Goal: Task Accomplishment & Management: Complete application form

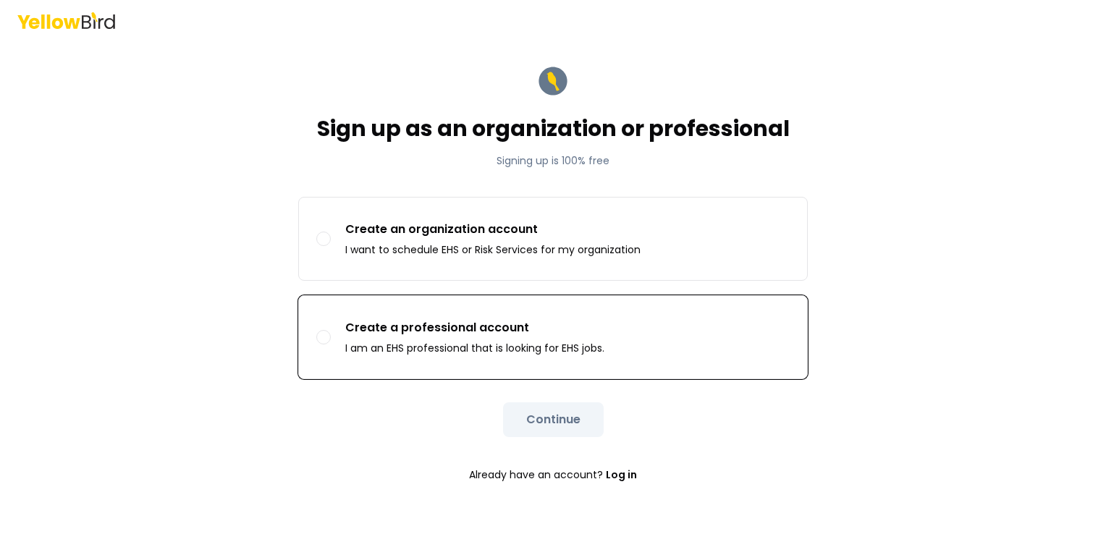
click at [411, 334] on p "Create a professional account" at bounding box center [474, 327] width 259 height 17
click at [331, 334] on button "Create a professional account I am an EHS professional that is looking for EHS …" at bounding box center [323, 337] width 14 height 14
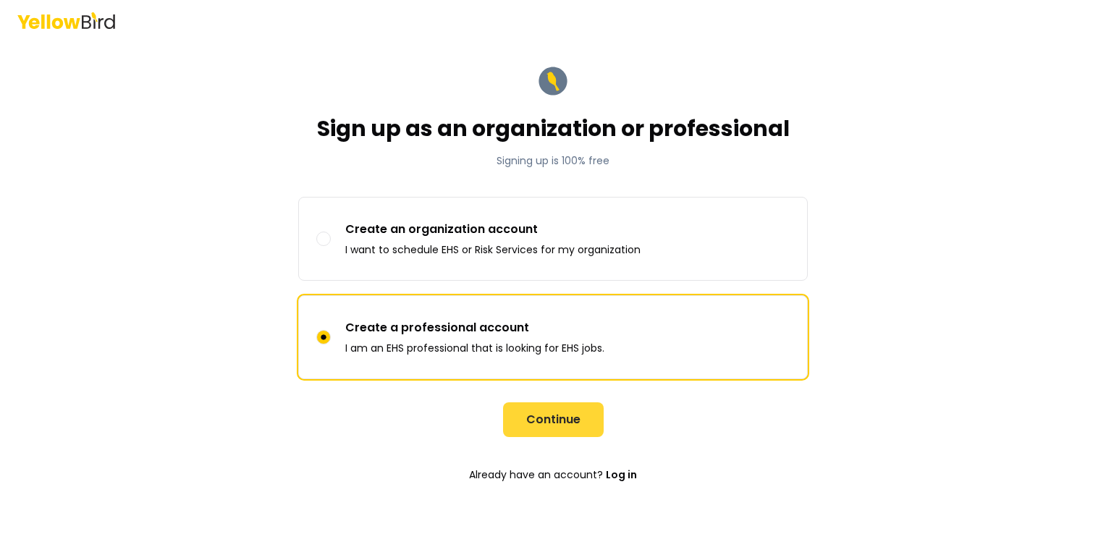
click at [541, 413] on button "Continue" at bounding box center [553, 419] width 101 height 35
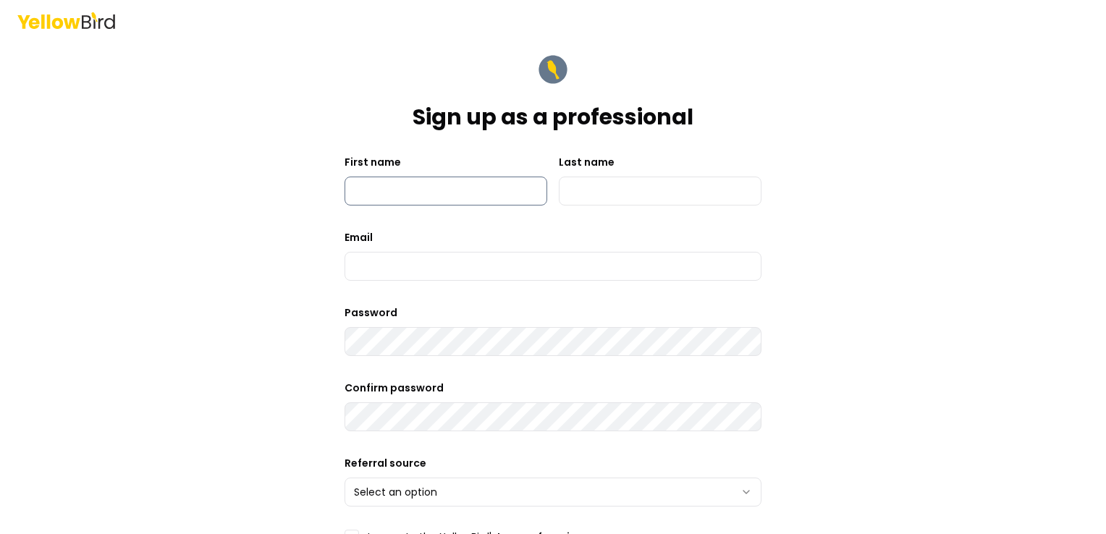
scroll to position [238, 0]
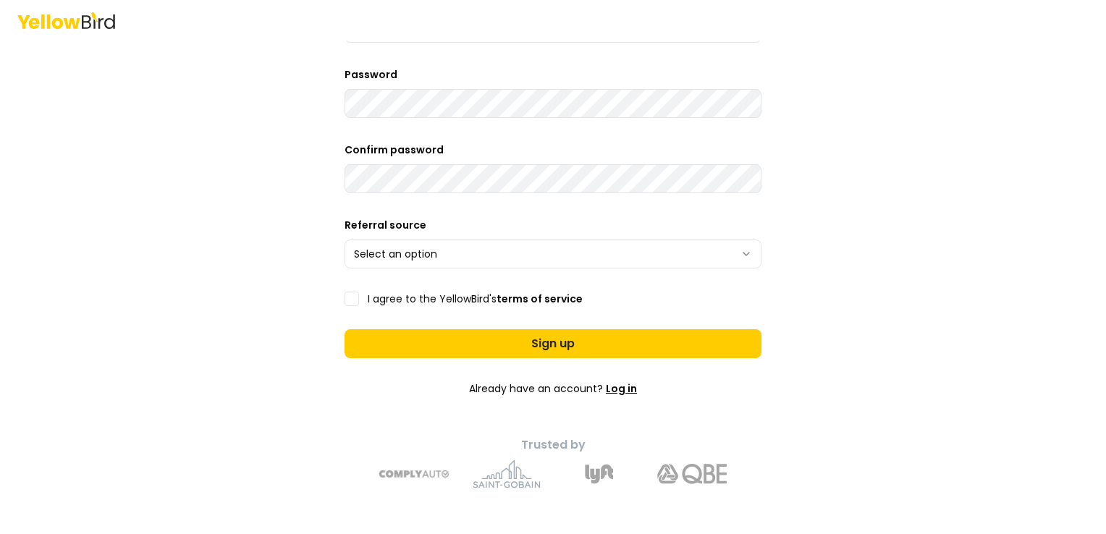
click at [625, 393] on link "Log in" at bounding box center [621, 389] width 31 height 14
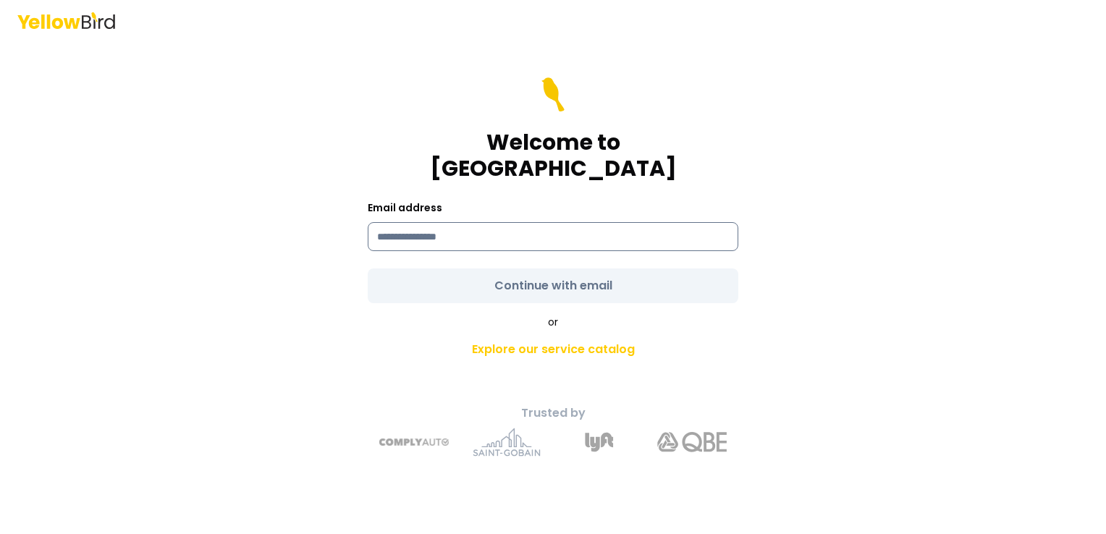
click at [507, 233] on input at bounding box center [553, 236] width 371 height 29
click at [579, 227] on input "**********" at bounding box center [553, 236] width 371 height 29
type input "**********"
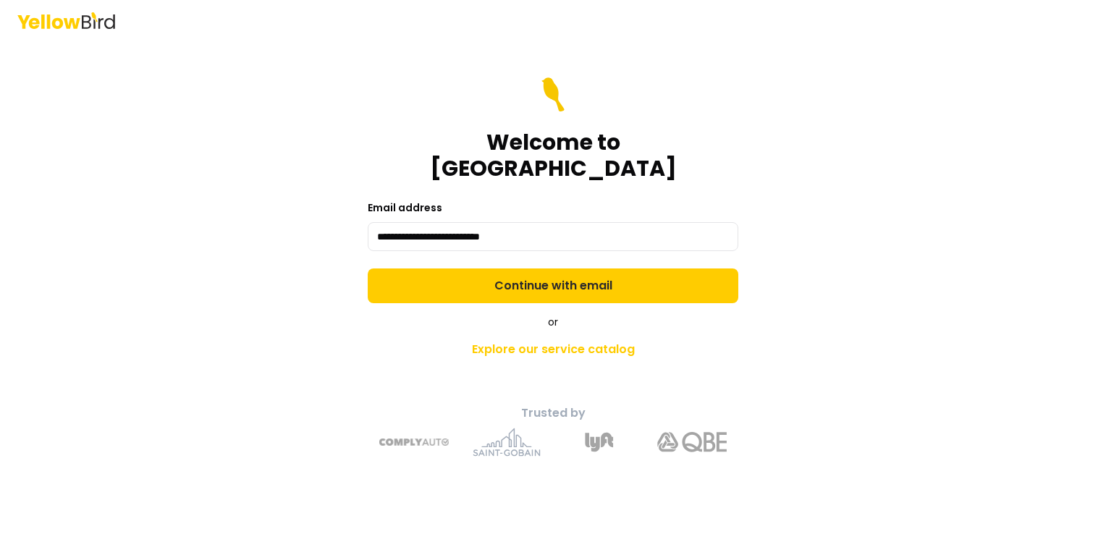
click at [565, 277] on form "**********" at bounding box center [553, 190] width 371 height 226
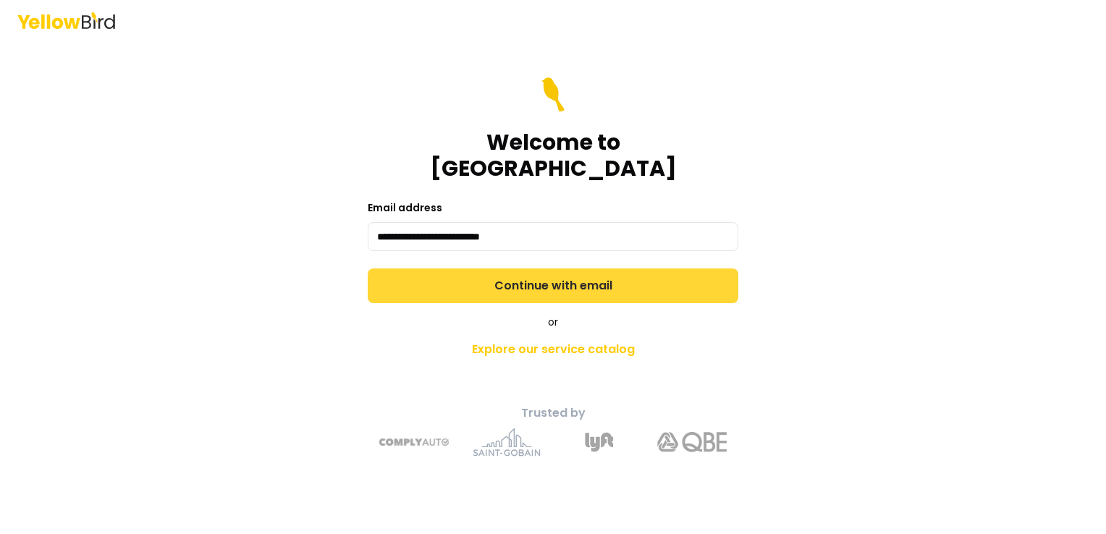
click at [552, 269] on button "Continue with email" at bounding box center [553, 286] width 371 height 35
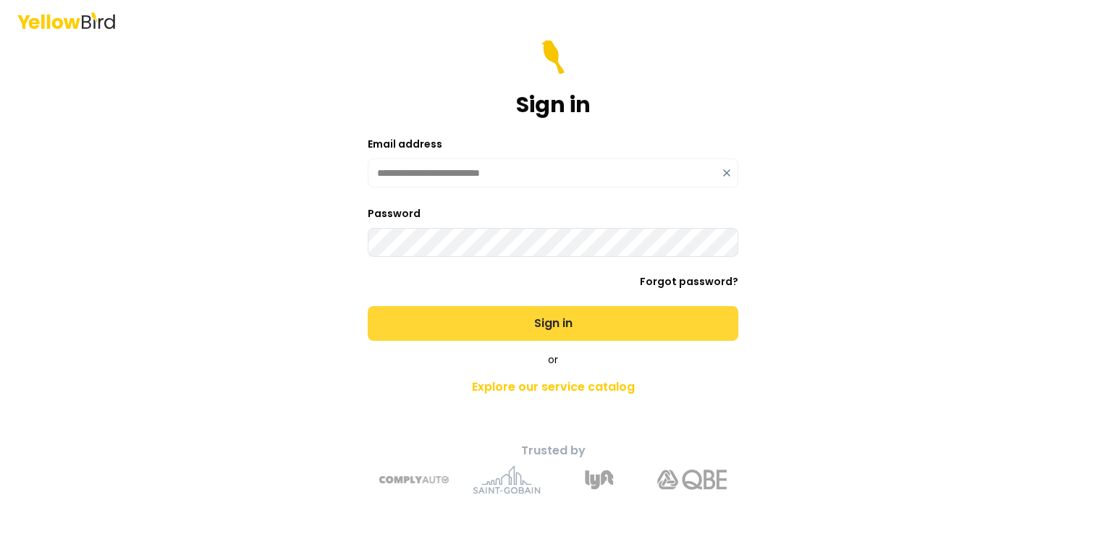
click at [586, 319] on button "Sign in" at bounding box center [553, 323] width 371 height 35
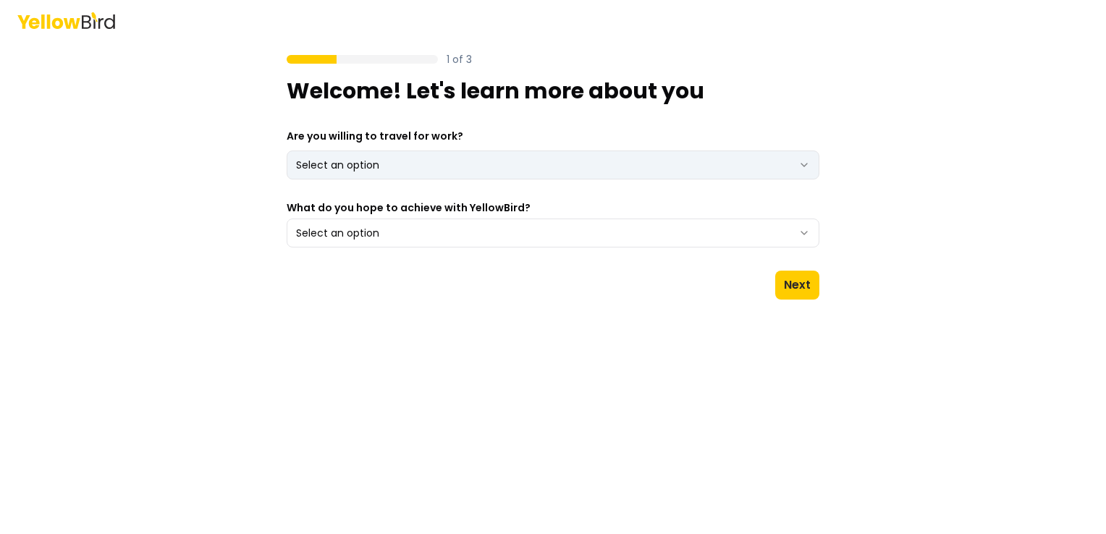
click at [437, 161] on html "1 of 3 Welcome! Let's learn more about you Are you willing to travel for work? …" at bounding box center [553, 267] width 1106 height 534
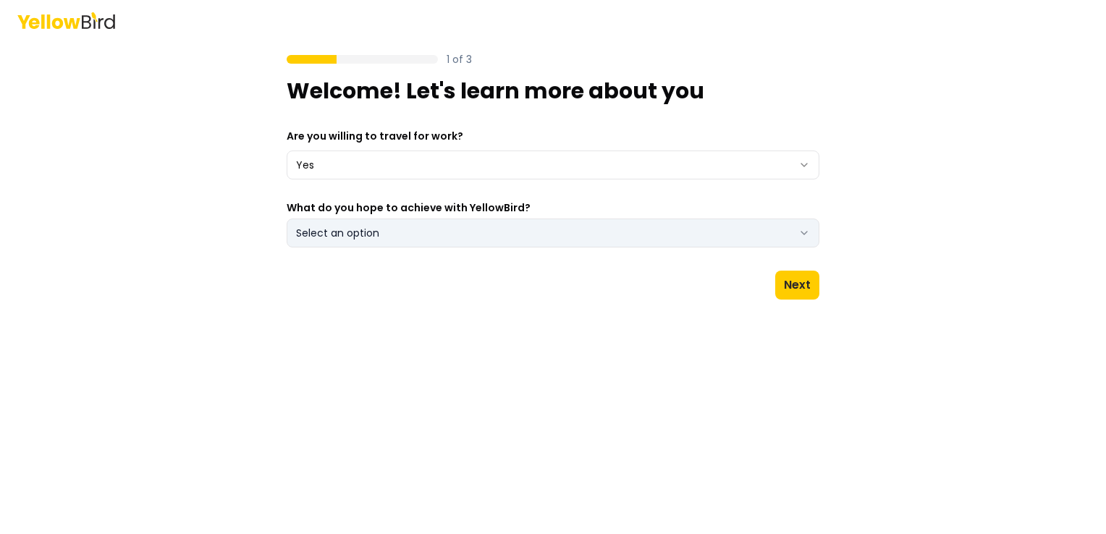
click at [402, 240] on button "Select an option" at bounding box center [553, 233] width 533 height 29
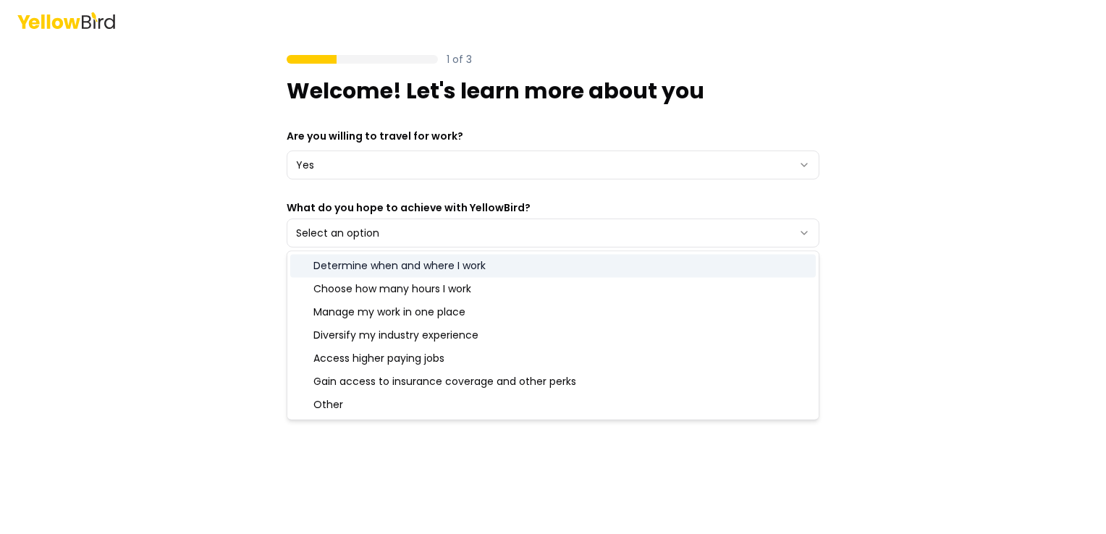
click at [382, 266] on div "Determine when and where I work" at bounding box center [553, 265] width 526 height 23
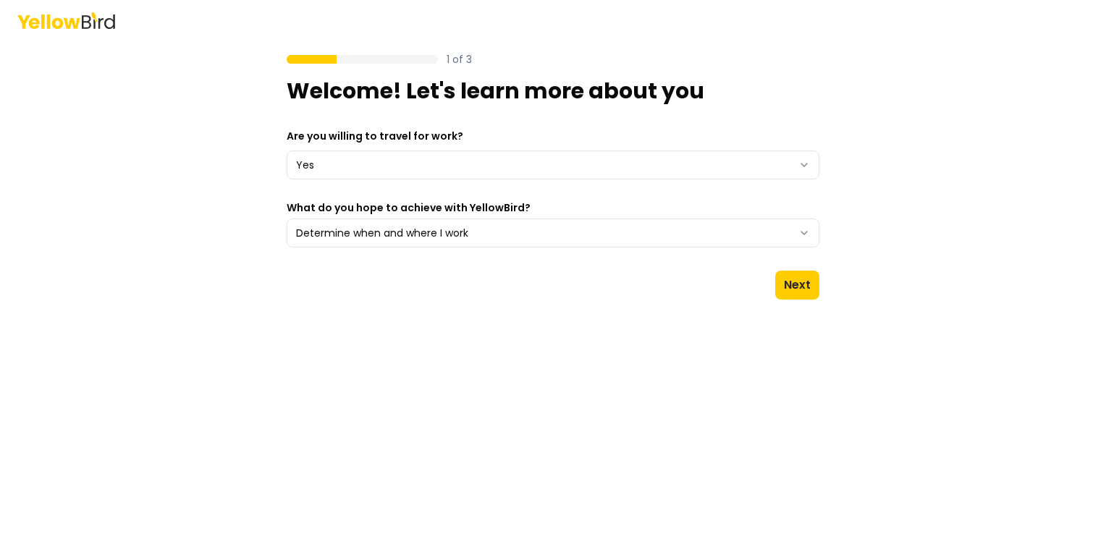
click at [878, 252] on div "1 of 3 Welcome! Let's learn more about you Are you willing to travel for work? …" at bounding box center [553, 267] width 1106 height 534
click at [784, 279] on button "Next" at bounding box center [797, 285] width 44 height 29
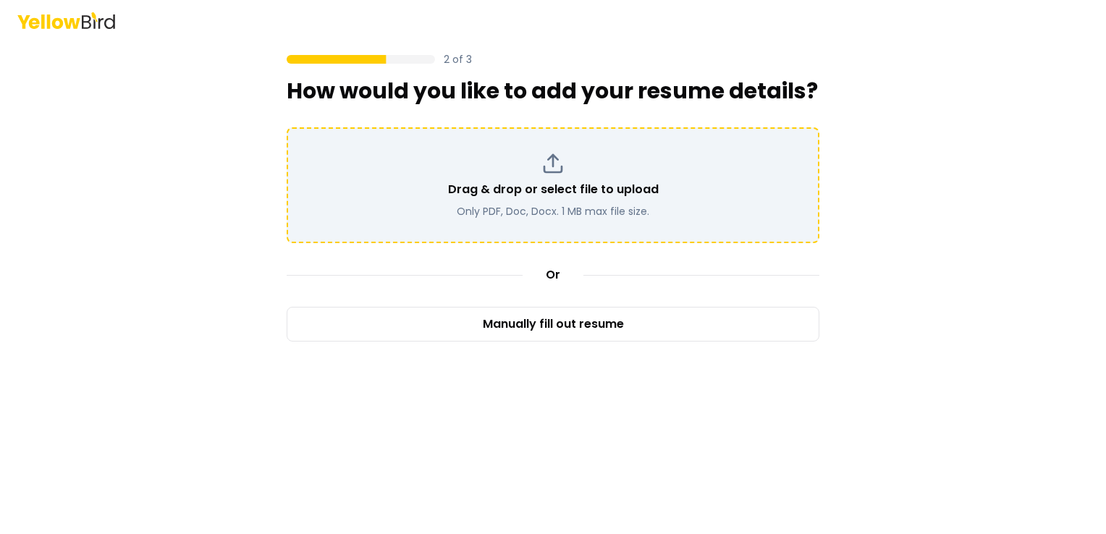
click at [559, 195] on p "Drag & drop or select file to upload" at bounding box center [553, 189] width 211 height 17
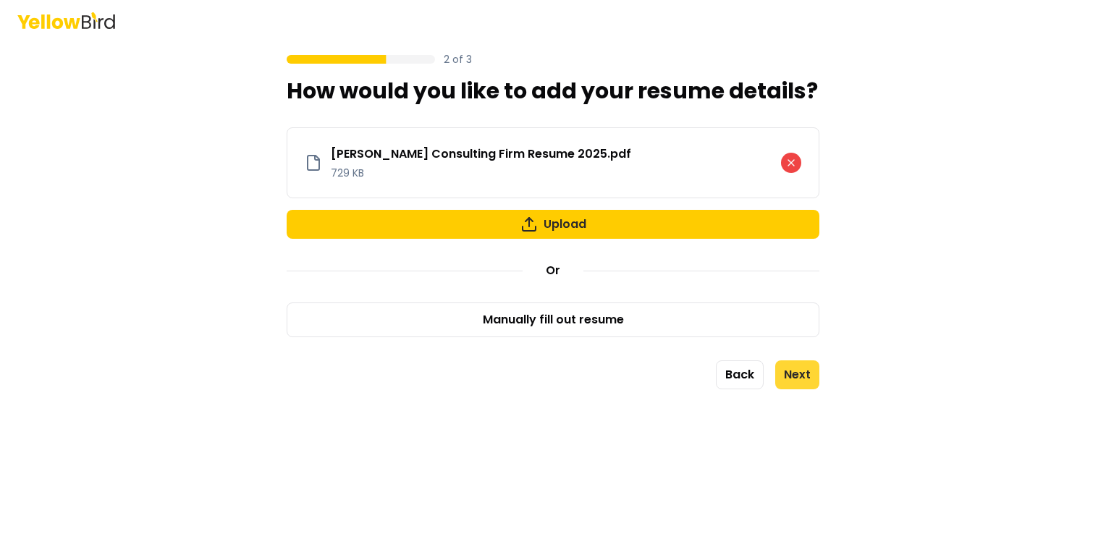
click at [802, 374] on button "Next" at bounding box center [797, 375] width 44 height 29
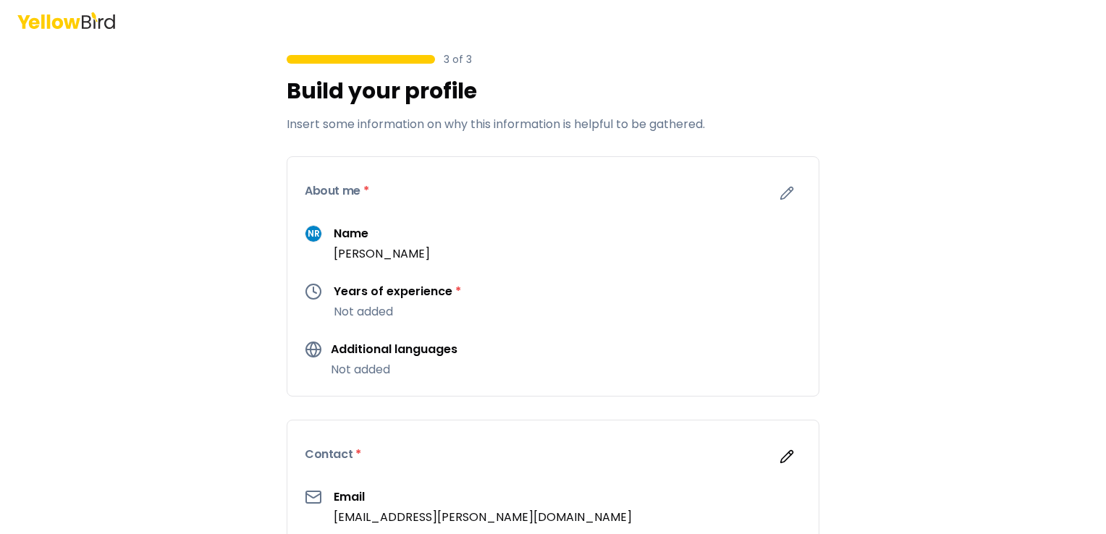
click at [385, 308] on p "Not added" at bounding box center [397, 311] width 127 height 17
click at [396, 314] on p "Not added" at bounding box center [397, 311] width 127 height 17
click at [395, 300] on div "Years of experience * Not added" at bounding box center [397, 302] width 127 height 38
click at [419, 292] on h3 "Years of experience *" at bounding box center [397, 291] width 127 height 17
click at [782, 187] on icon "button" at bounding box center [787, 193] width 14 height 14
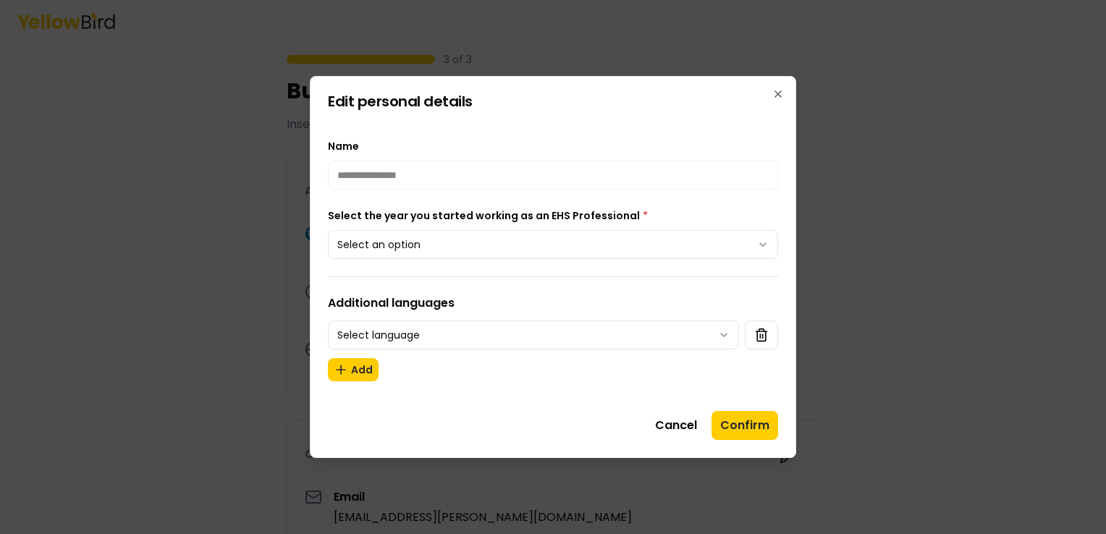
click at [459, 240] on body "**********" at bounding box center [553, 267] width 1106 height 534
click at [418, 337] on body "**********" at bounding box center [553, 267] width 1106 height 534
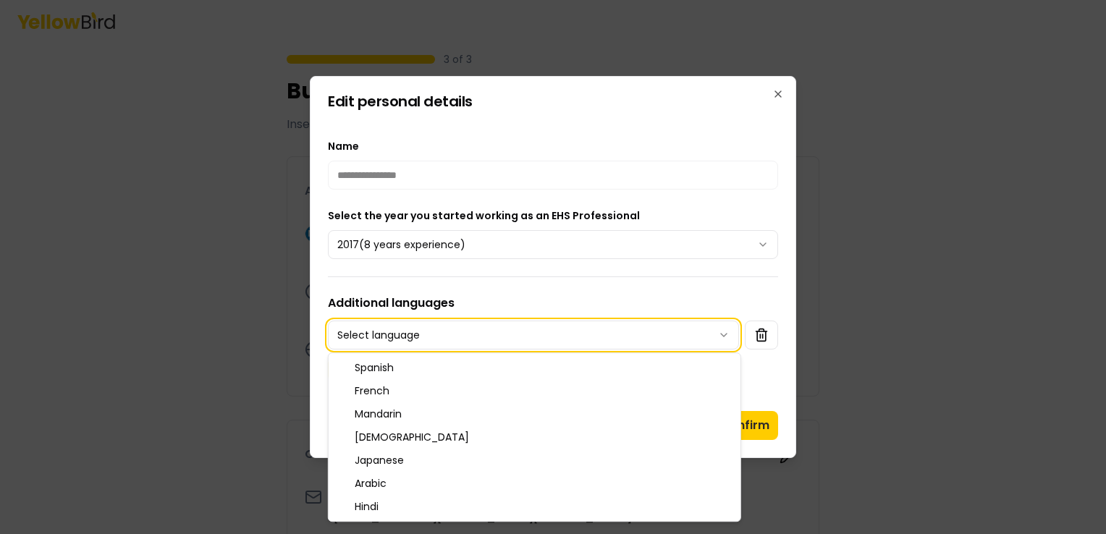
click at [405, 274] on body "**********" at bounding box center [553, 267] width 1106 height 534
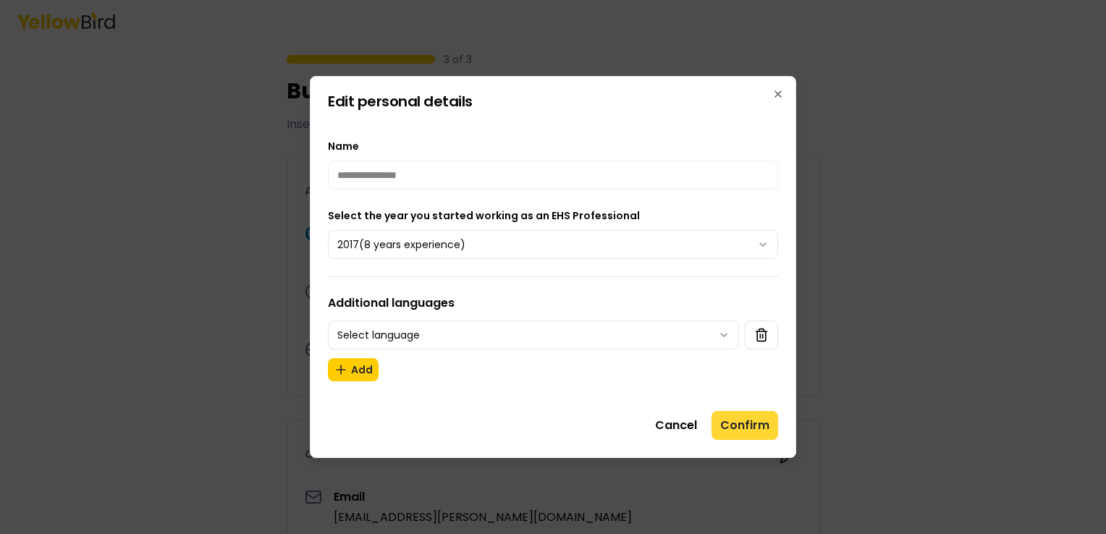
click at [748, 421] on button "Confirm" at bounding box center [745, 425] width 67 height 29
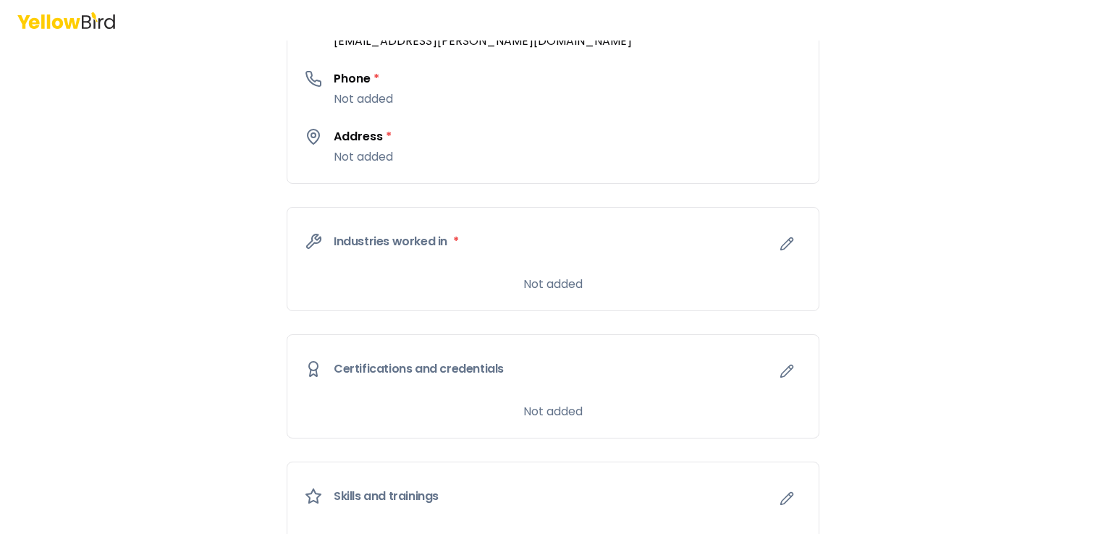
scroll to position [484, 0]
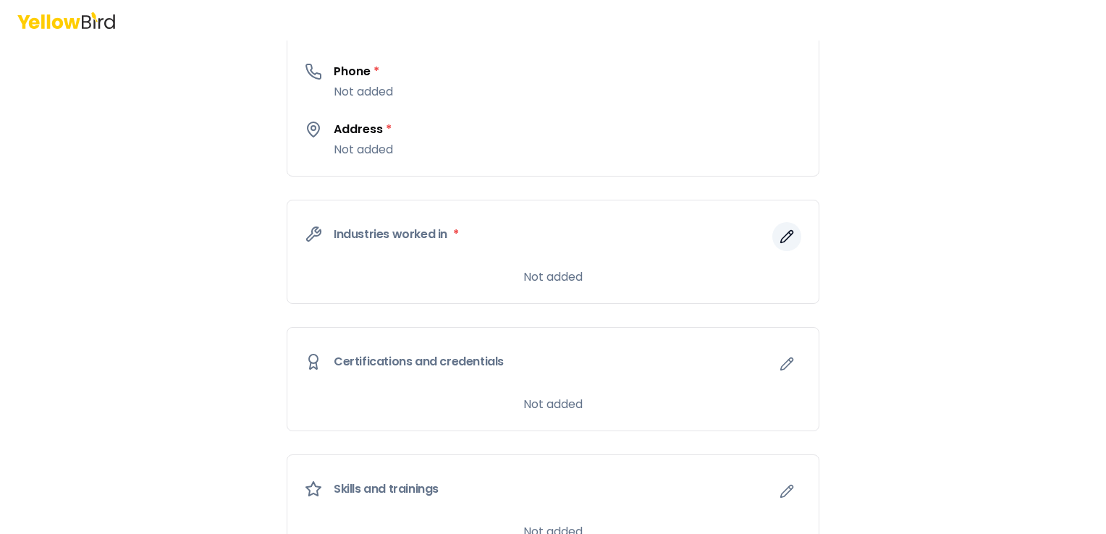
click at [780, 236] on icon "button" at bounding box center [787, 236] width 14 height 14
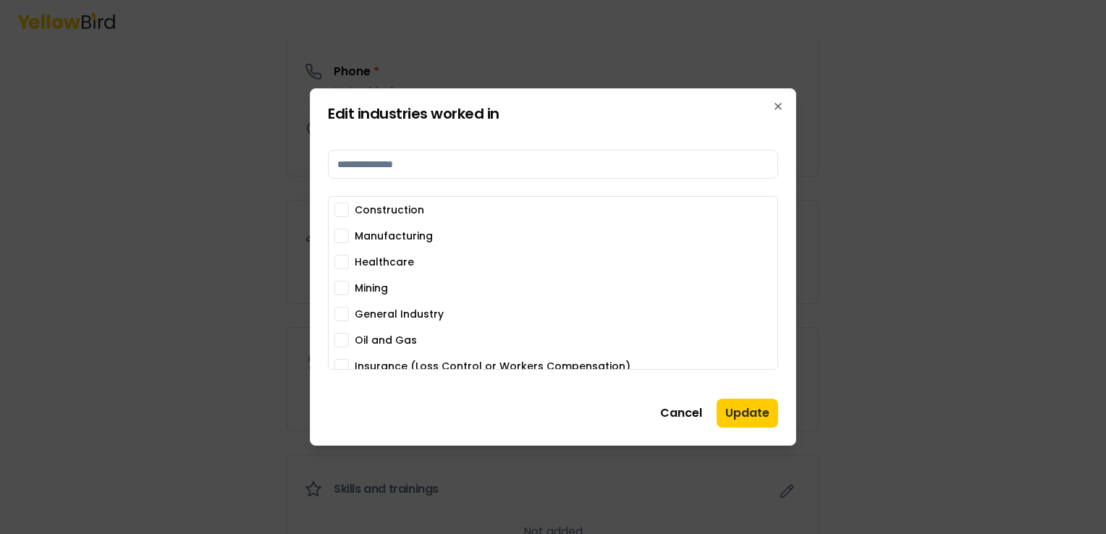
click at [371, 232] on label "Manufacturing" at bounding box center [394, 236] width 78 height 10
click at [349, 232] on button "Manufacturing" at bounding box center [341, 236] width 14 height 14
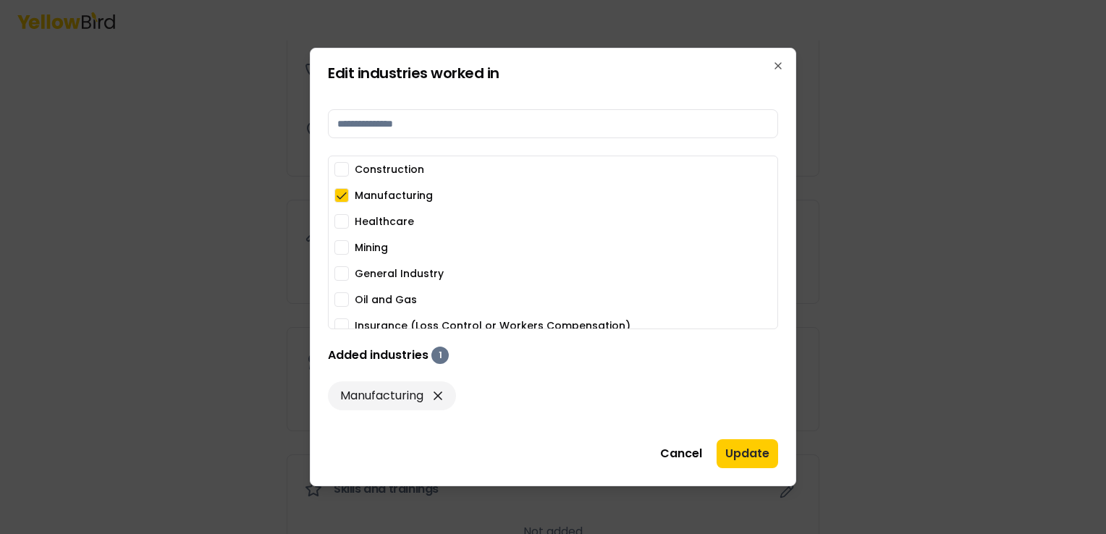
click at [343, 169] on button "Construction" at bounding box center [341, 169] width 14 height 14
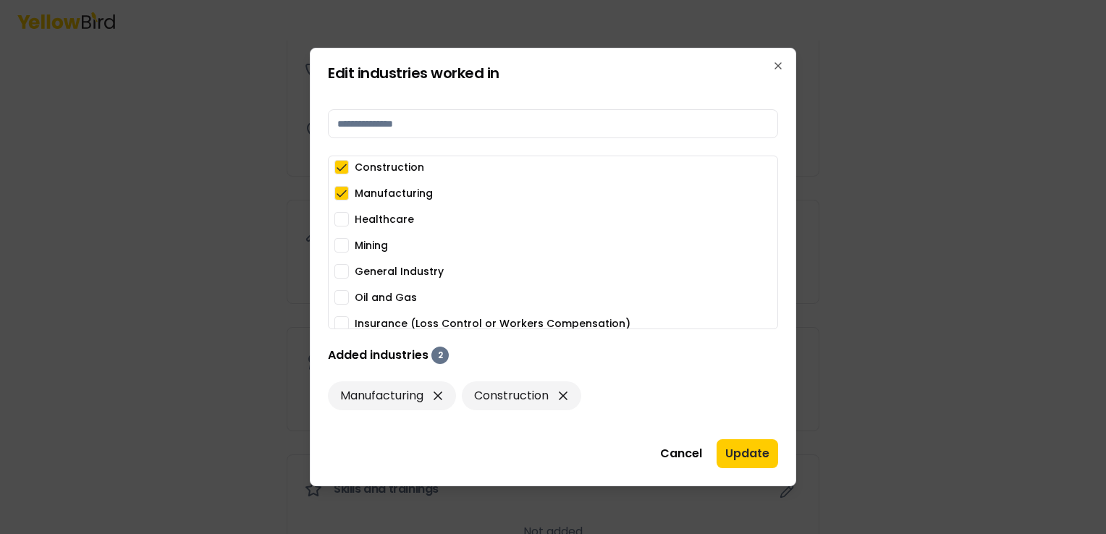
click at [393, 273] on label "General Industry" at bounding box center [399, 271] width 89 height 10
click at [349, 273] on button "General Industry" at bounding box center [341, 271] width 14 height 14
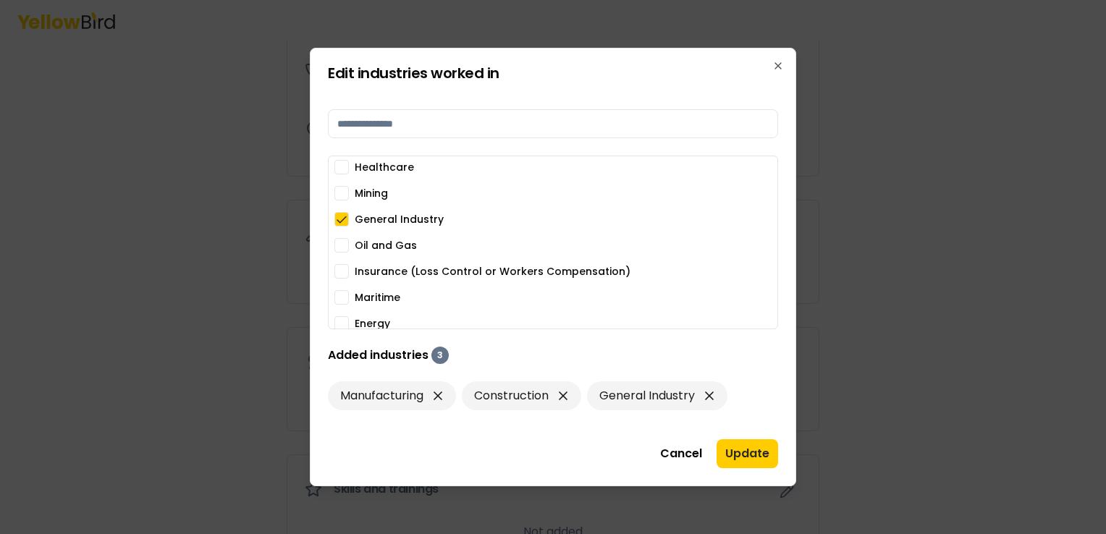
click at [393, 273] on label "Insurance (Loss Control or Workers Compensation)" at bounding box center [493, 271] width 276 height 10
click at [349, 273] on button "Insurance (Loss Control or Workers Compensation)" at bounding box center [341, 271] width 14 height 14
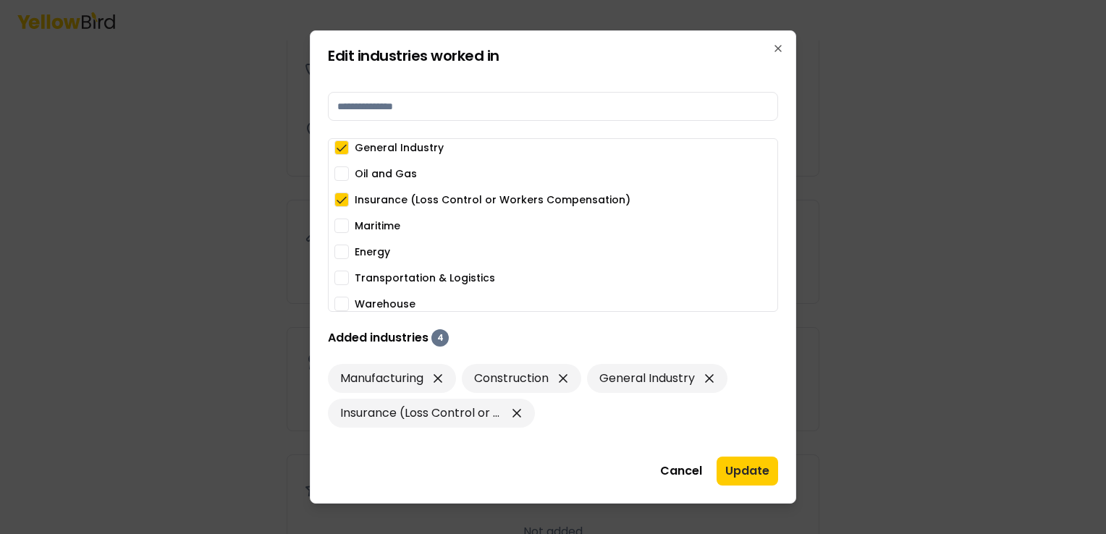
scroll to position [114, 0]
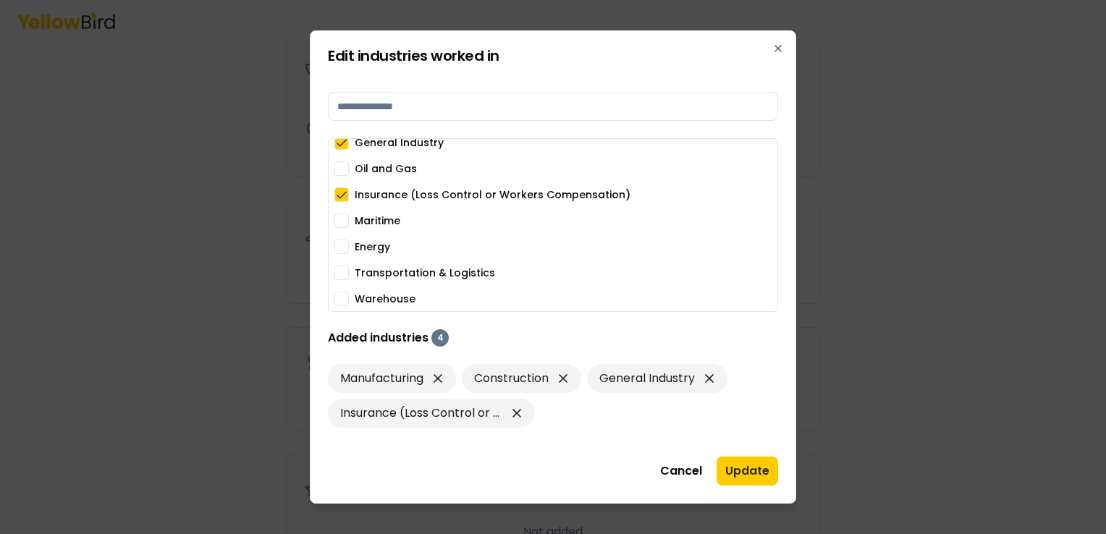
click at [392, 294] on label "Warehouse" at bounding box center [385, 299] width 61 height 10
click at [349, 292] on button "Warehouse" at bounding box center [341, 299] width 14 height 14
click at [391, 271] on label "Transportation & Logistics" at bounding box center [425, 273] width 140 height 10
click at [349, 271] on button "Transportation & Logistics" at bounding box center [341, 273] width 14 height 14
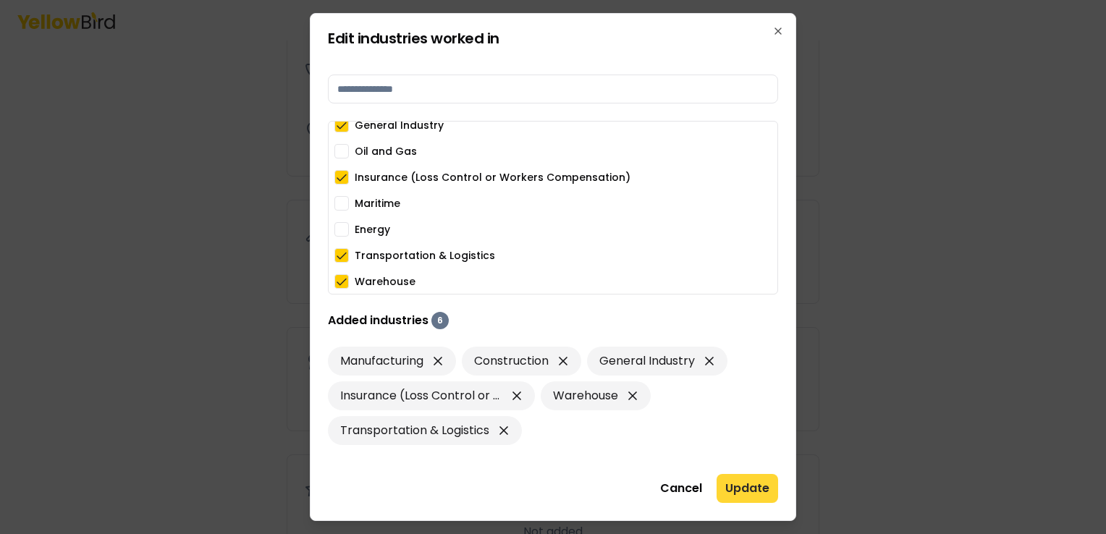
click at [737, 487] on button "Update" at bounding box center [748, 488] width 62 height 29
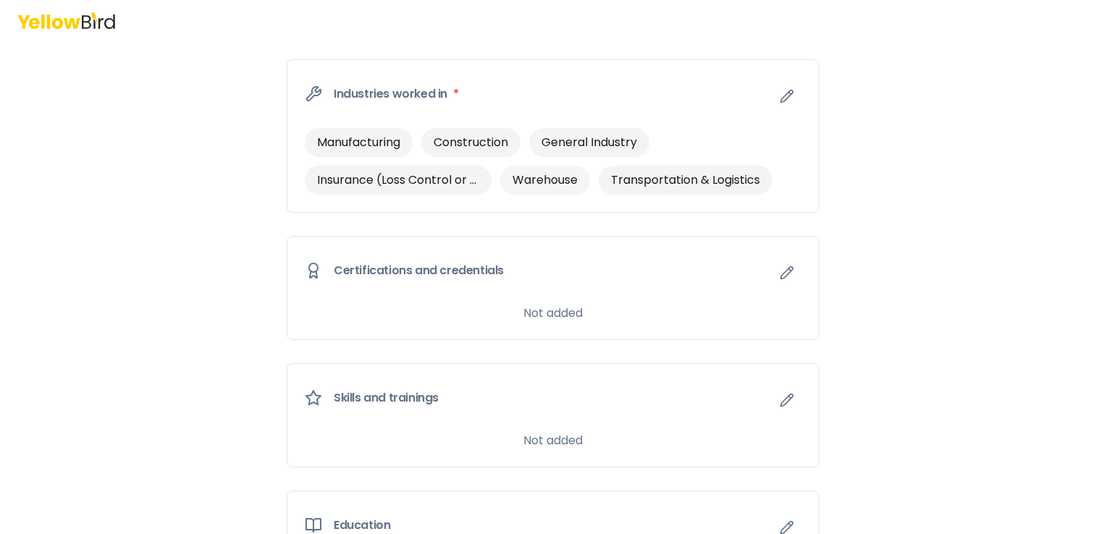
scroll to position [625, 0]
click at [780, 277] on icon "button" at bounding box center [787, 272] width 14 height 14
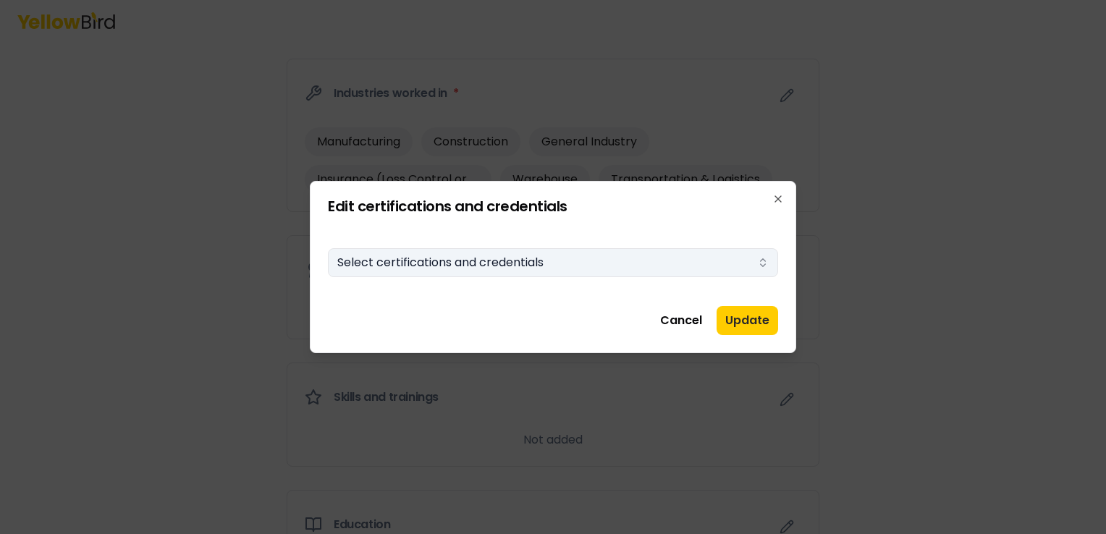
click at [567, 258] on button "Select certifications and credentials" at bounding box center [553, 262] width 450 height 29
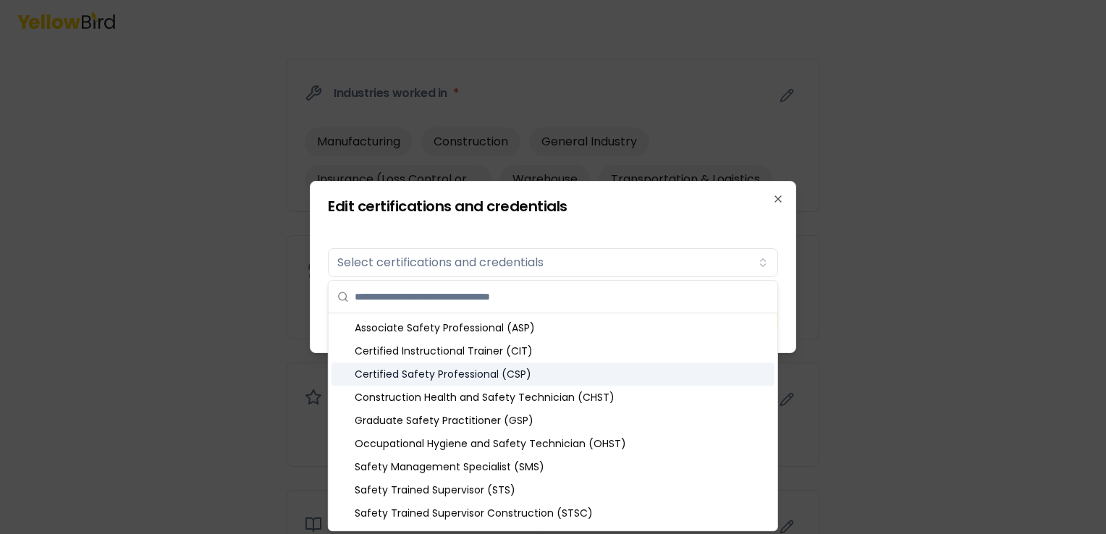
click at [494, 373] on div "Certified Safety Professional (CSP)" at bounding box center [553, 374] width 443 height 23
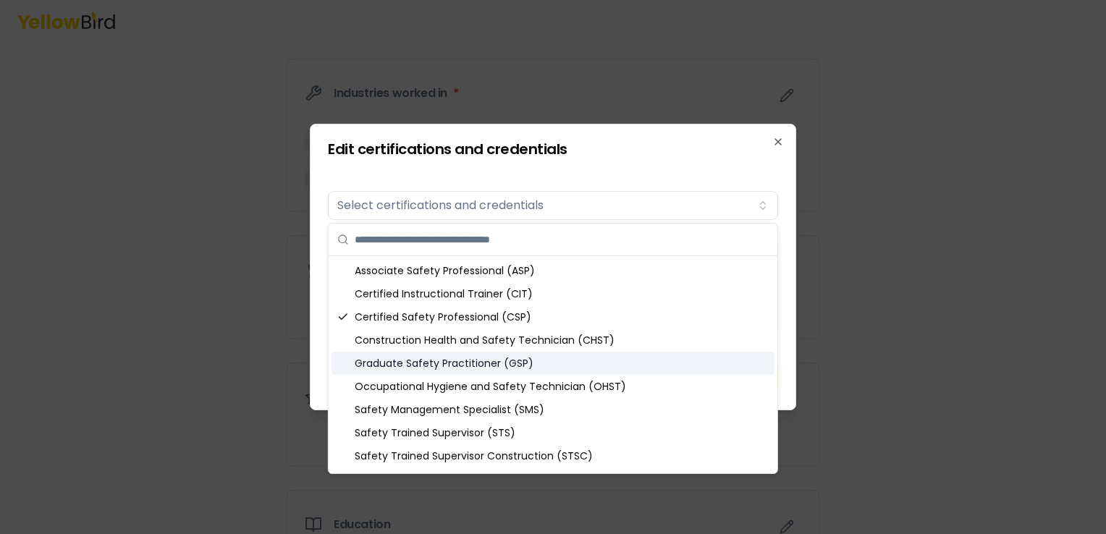
click at [538, 359] on div "Graduate Safety Practitioner (GSP)" at bounding box center [553, 363] width 443 height 23
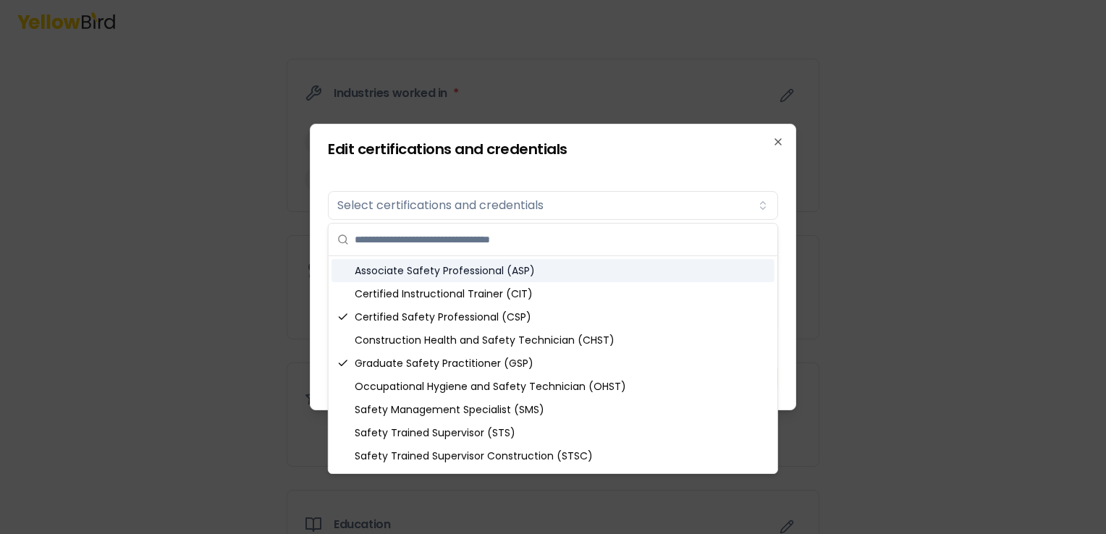
click at [709, 178] on div "Certifications Select certifications and credentials Added certifications and c…" at bounding box center [553, 260] width 450 height 184
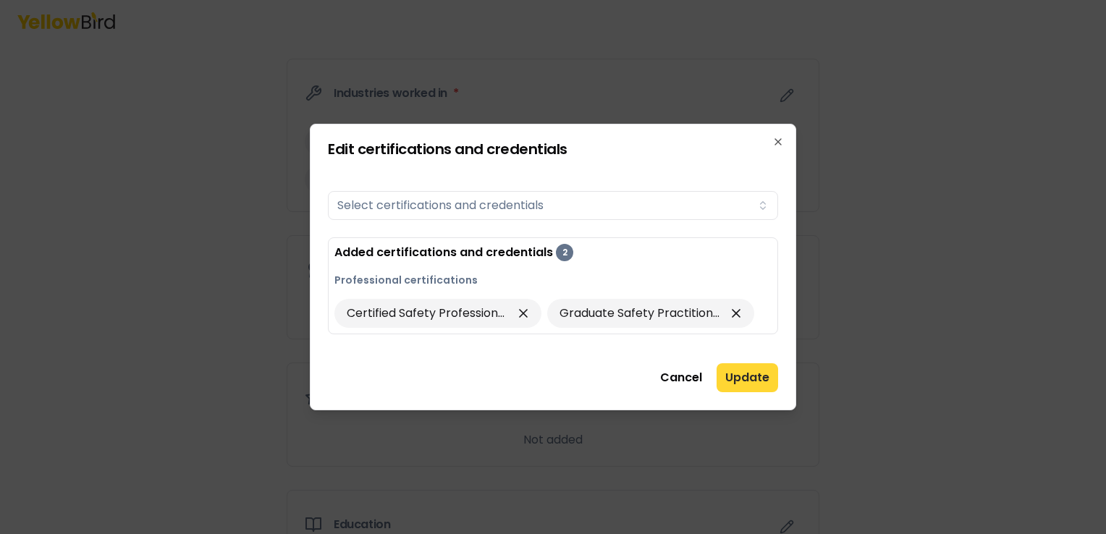
click at [735, 375] on button "Update" at bounding box center [748, 377] width 62 height 29
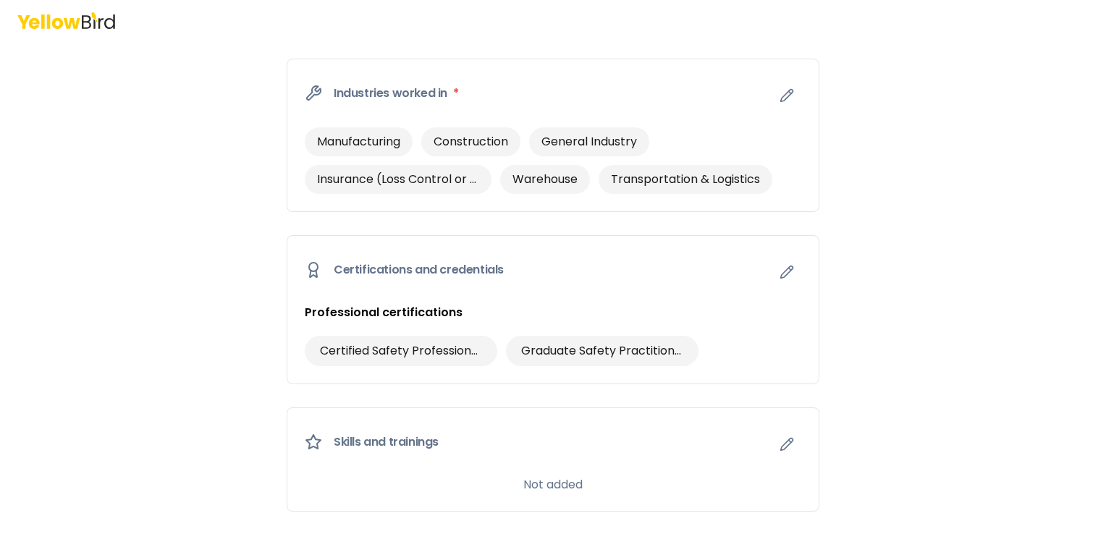
scroll to position [817, 0]
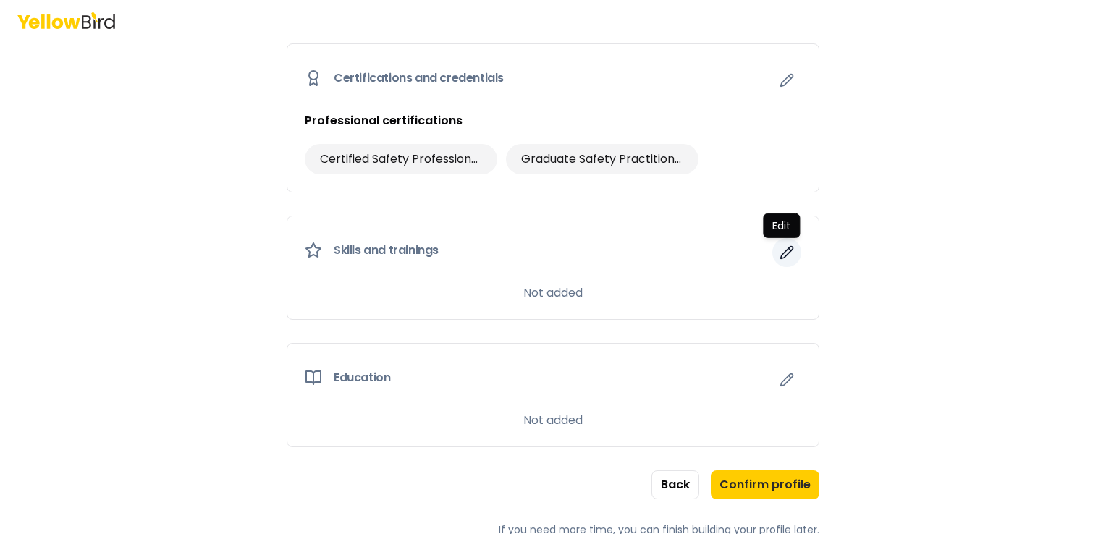
click at [773, 256] on button "button" at bounding box center [786, 252] width 29 height 29
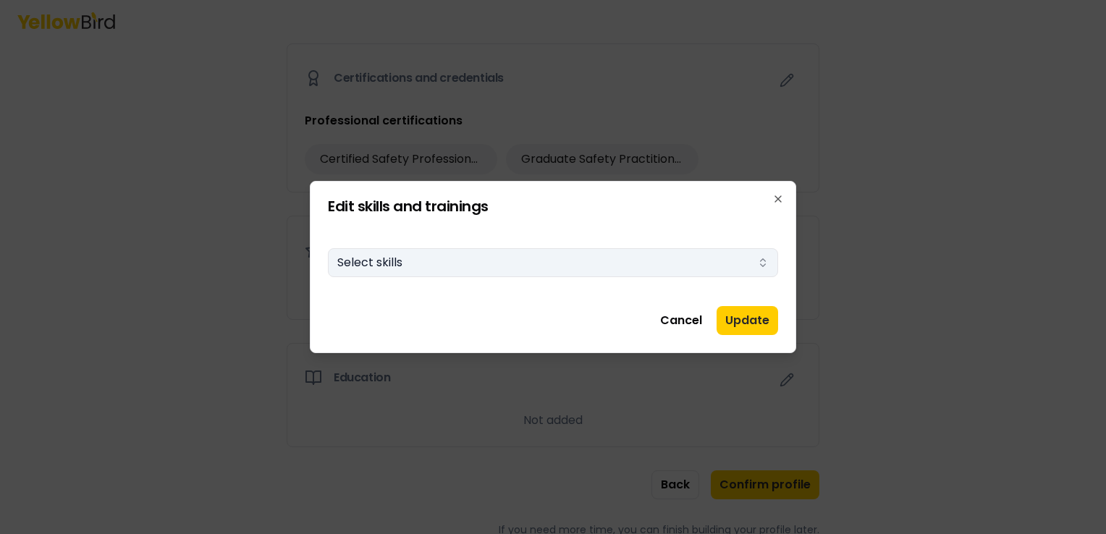
click at [597, 266] on button "Select skills" at bounding box center [553, 262] width 450 height 29
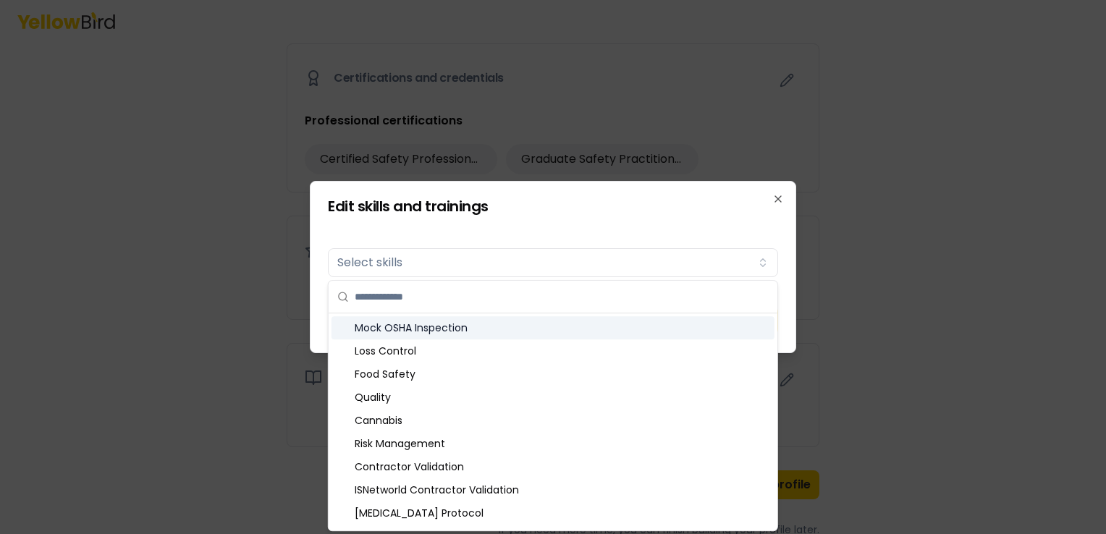
click at [455, 326] on div "Mock OSHA Inspection" at bounding box center [553, 327] width 443 height 23
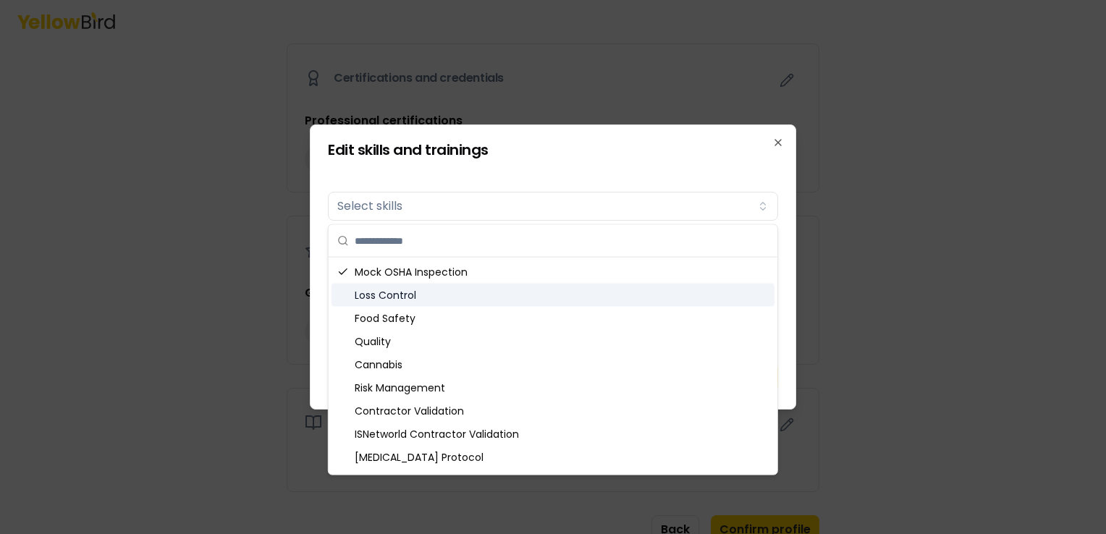
click at [426, 294] on div "Loss Control" at bounding box center [553, 295] width 443 height 23
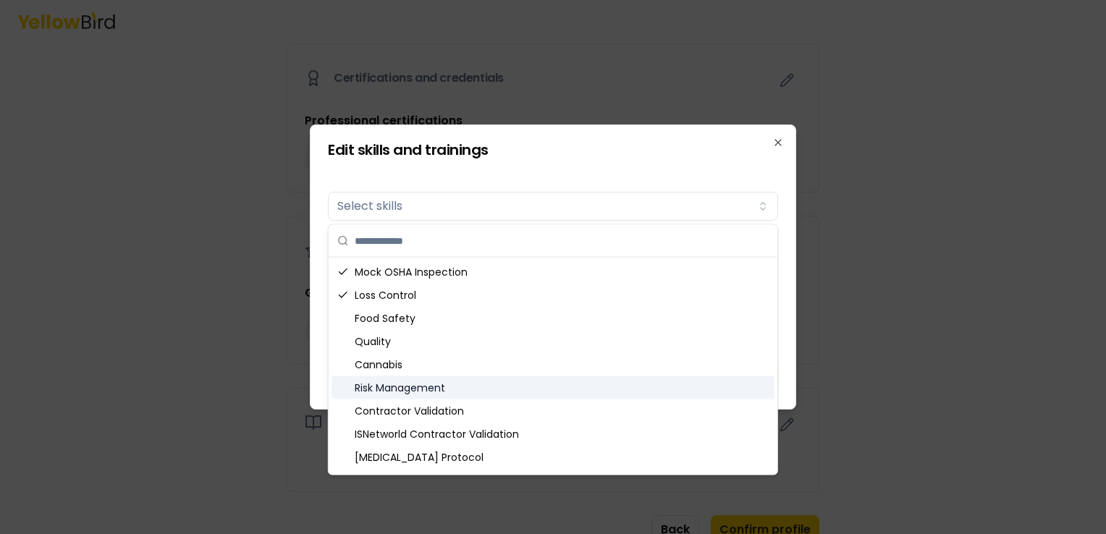
click at [402, 384] on div "Risk Management" at bounding box center [553, 387] width 443 height 23
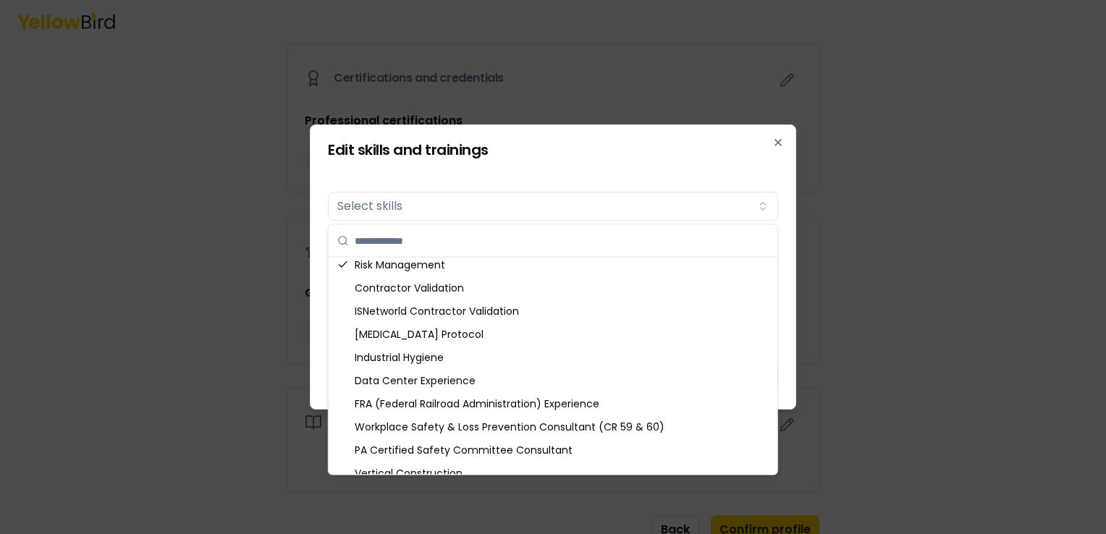
scroll to position [126, 0]
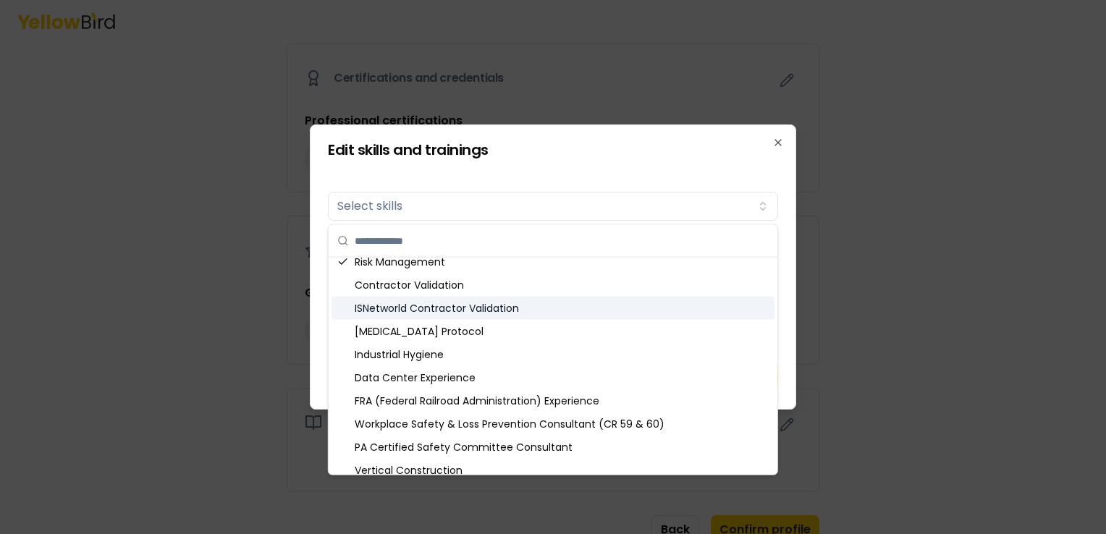
click at [524, 318] on div "ISNetworld Contractor Validation" at bounding box center [553, 308] width 443 height 23
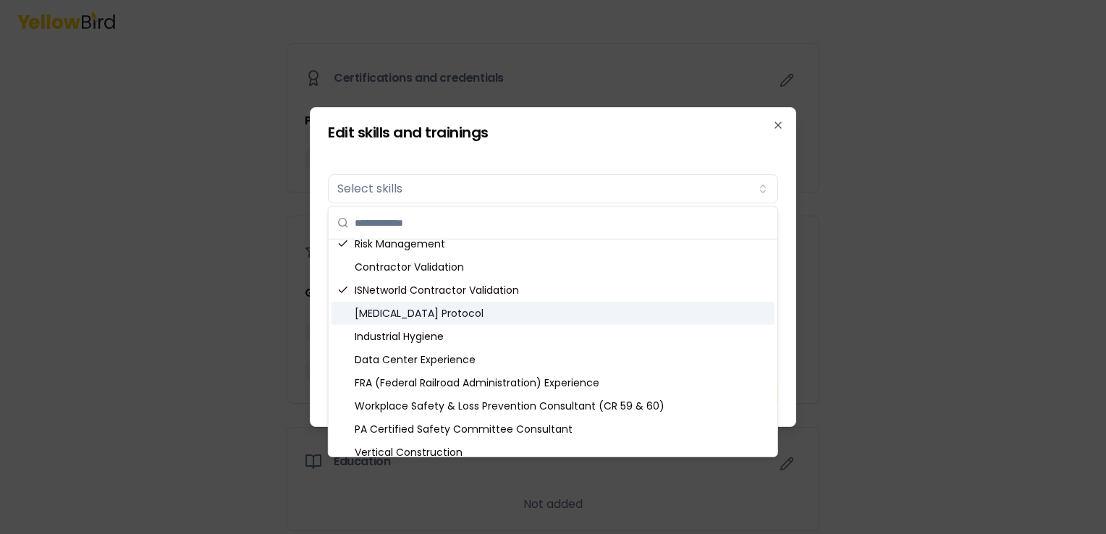
click at [485, 317] on div "[MEDICAL_DATA] Protocol" at bounding box center [553, 313] width 443 height 23
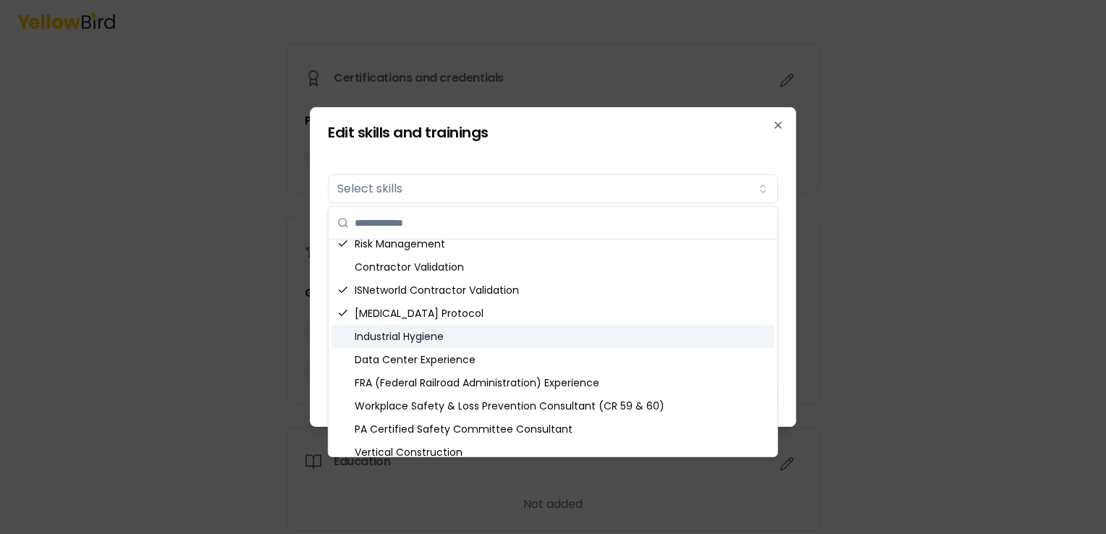
click at [434, 340] on div "Industrial Hygiene" at bounding box center [553, 336] width 443 height 23
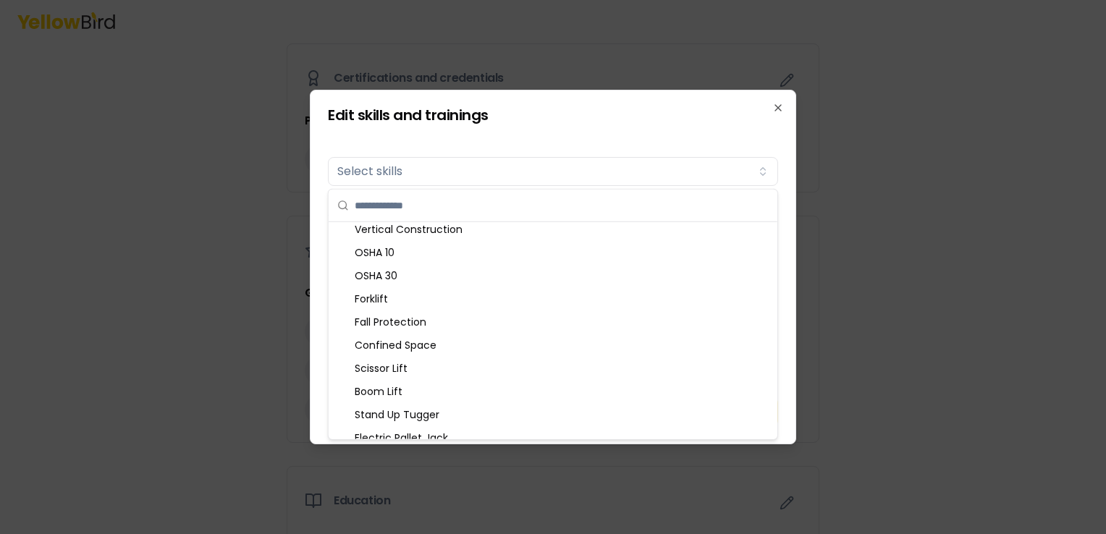
scroll to position [342, 0]
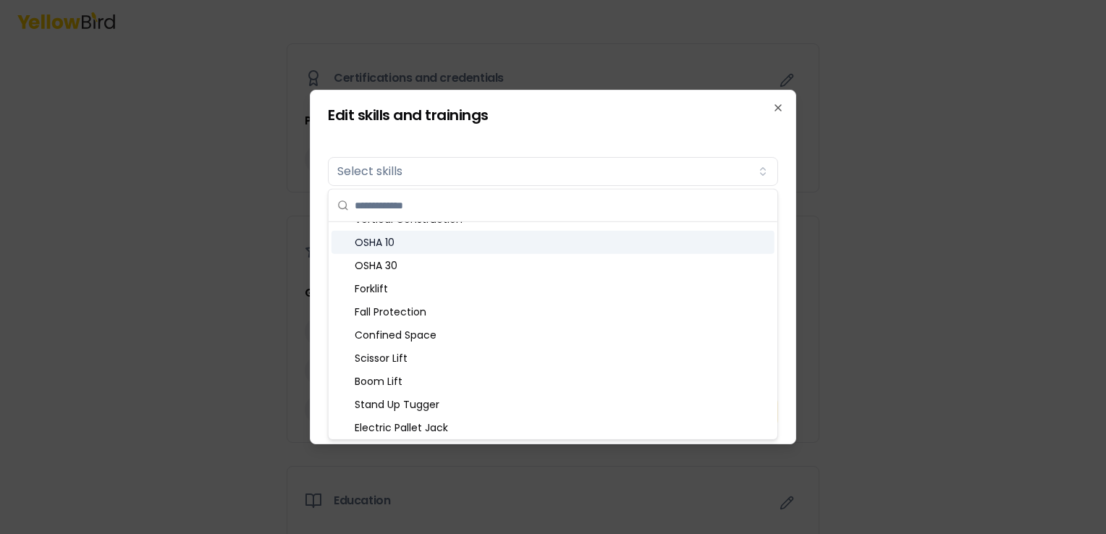
click at [457, 244] on div "OSHA 10" at bounding box center [553, 242] width 443 height 23
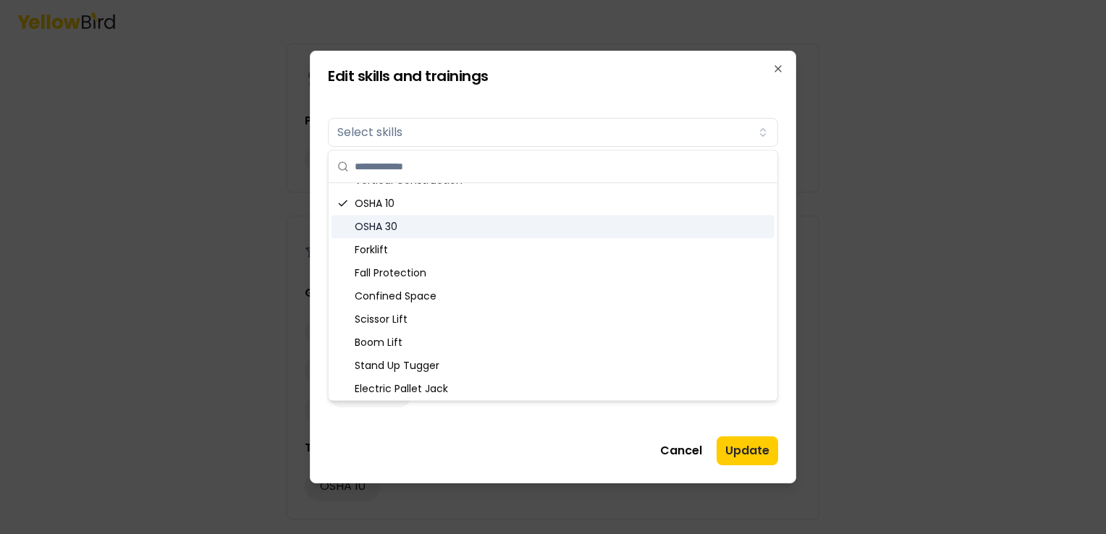
click at [405, 230] on div "OSHA 30" at bounding box center [553, 226] width 443 height 23
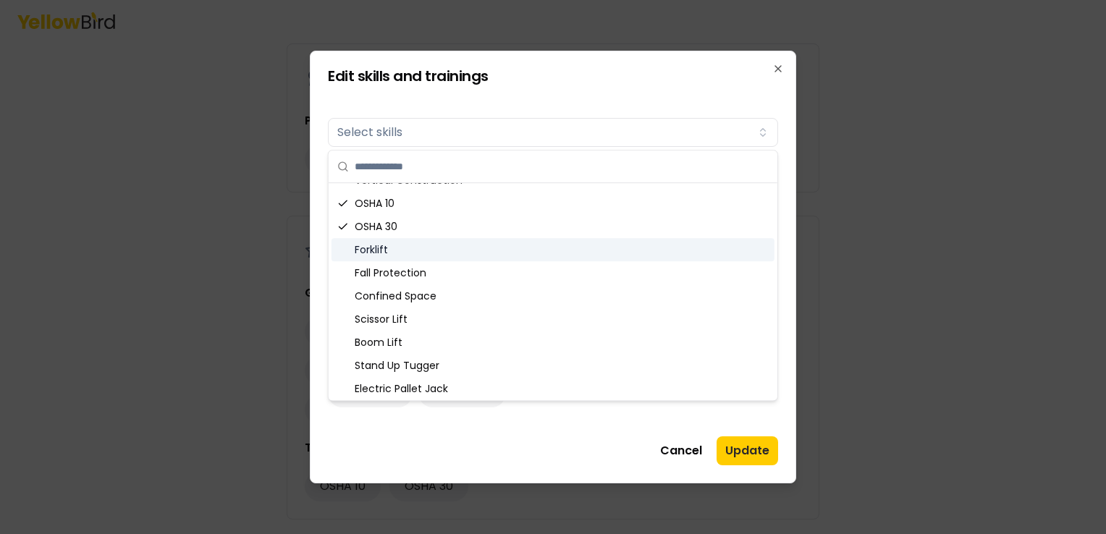
click at [377, 253] on div "Forklift" at bounding box center [553, 249] width 443 height 23
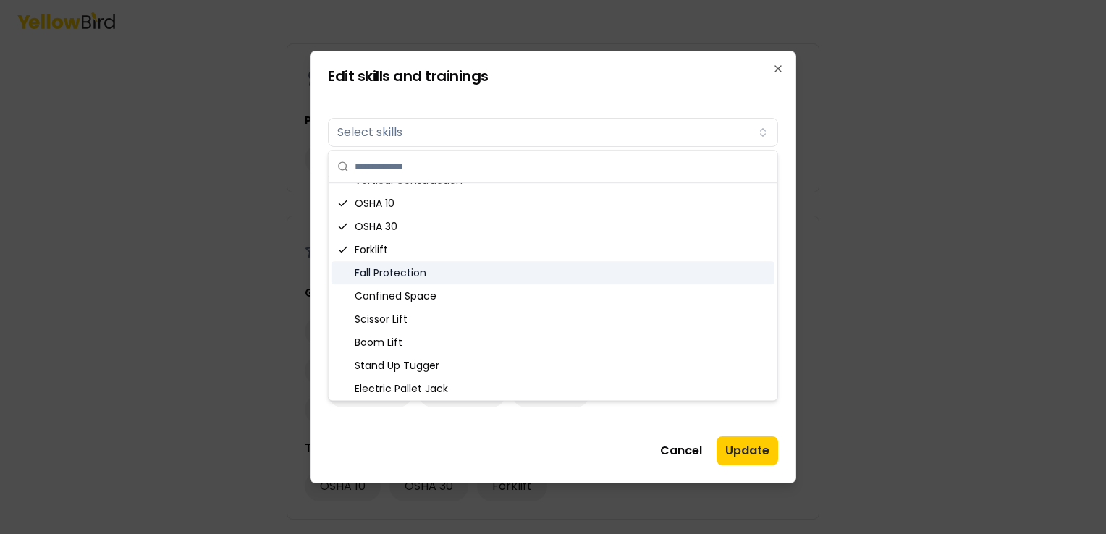
click at [364, 277] on div "Fall Protection" at bounding box center [553, 272] width 443 height 23
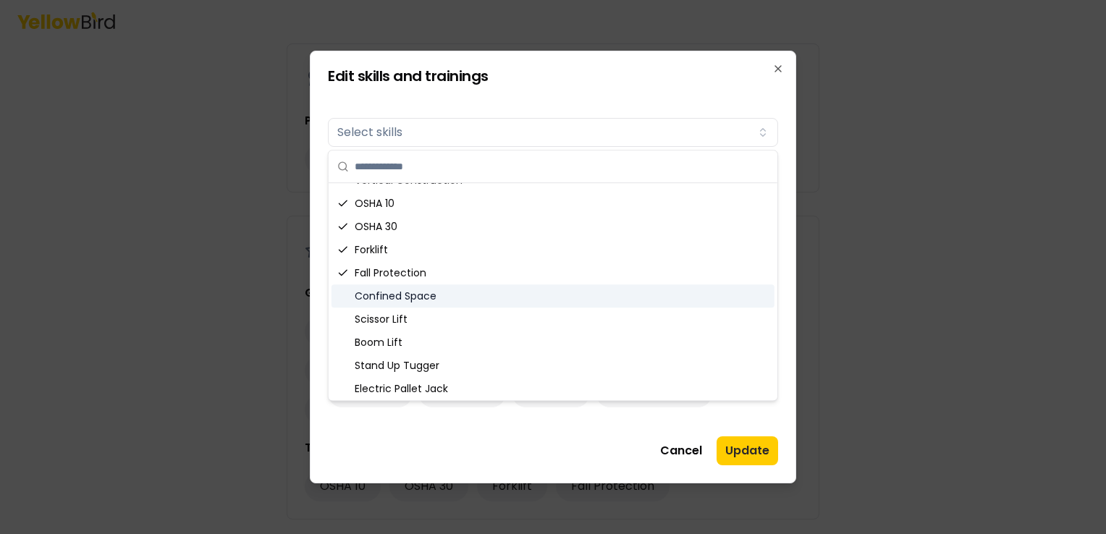
click at [364, 295] on div "Confined Space" at bounding box center [553, 295] width 443 height 23
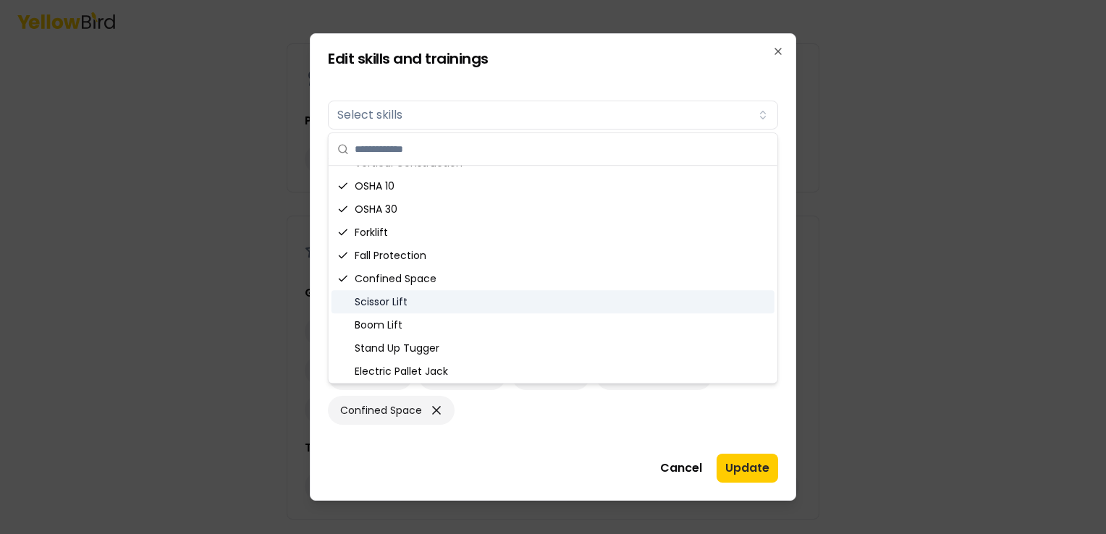
click at [365, 300] on div "Scissor Lift" at bounding box center [553, 301] width 443 height 23
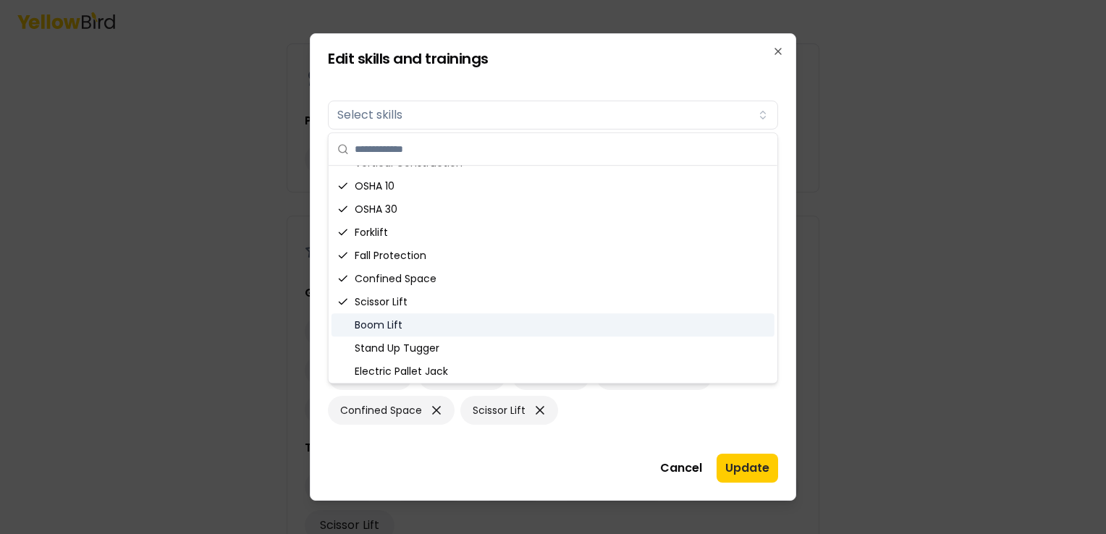
click at [365, 318] on div "Boom Lift" at bounding box center [553, 324] width 443 height 23
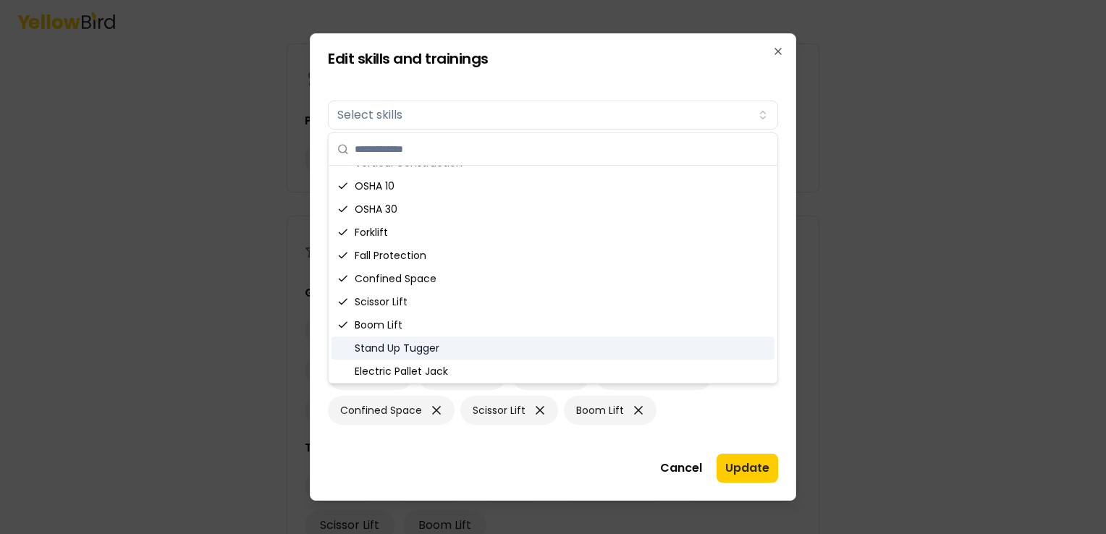
click at [371, 343] on div "Stand Up Tugger" at bounding box center [553, 348] width 443 height 23
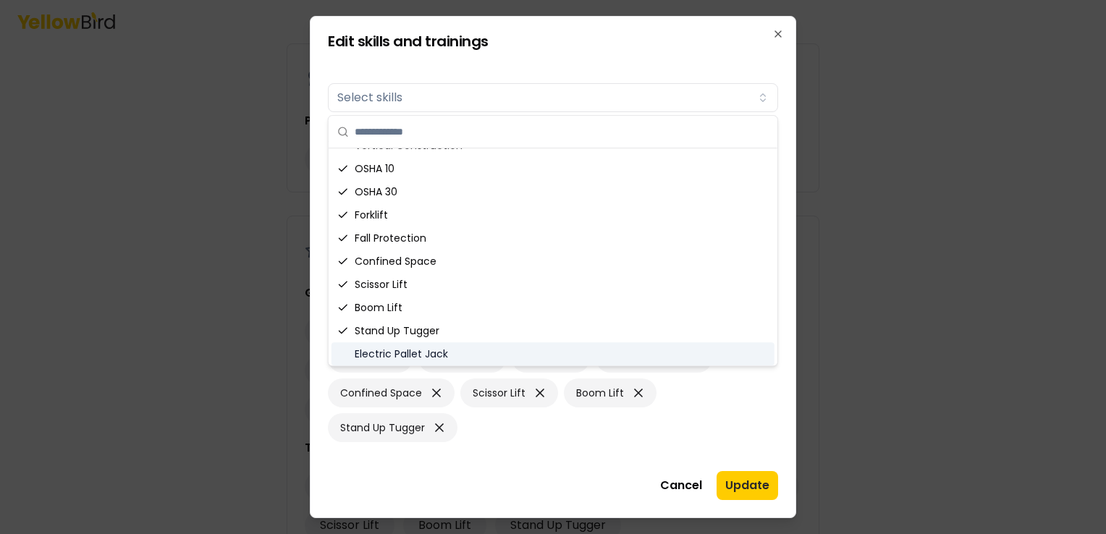
click at [375, 351] on div "Electric Pallet Jack" at bounding box center [553, 353] width 443 height 23
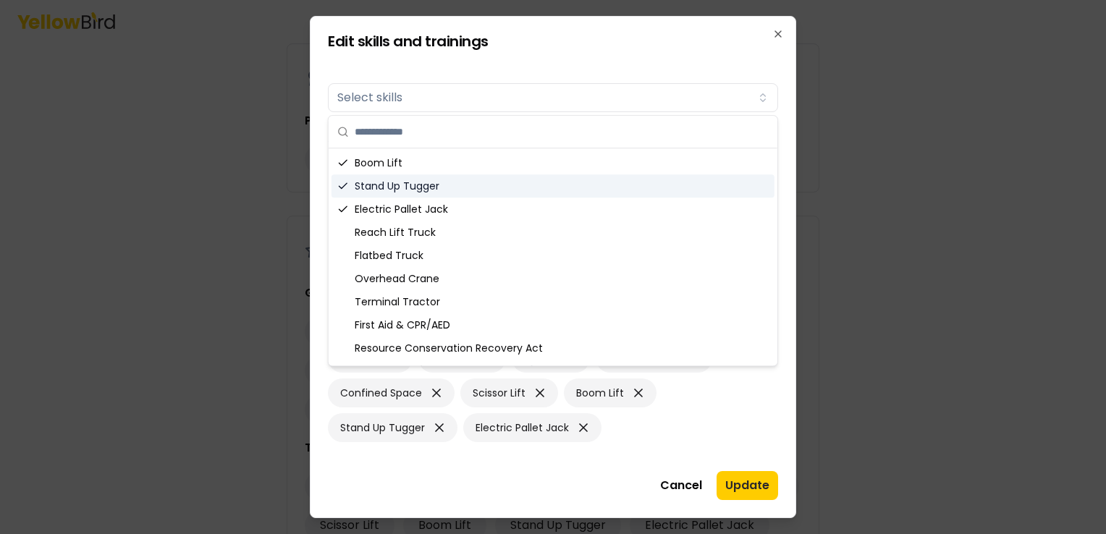
scroll to position [486, 0]
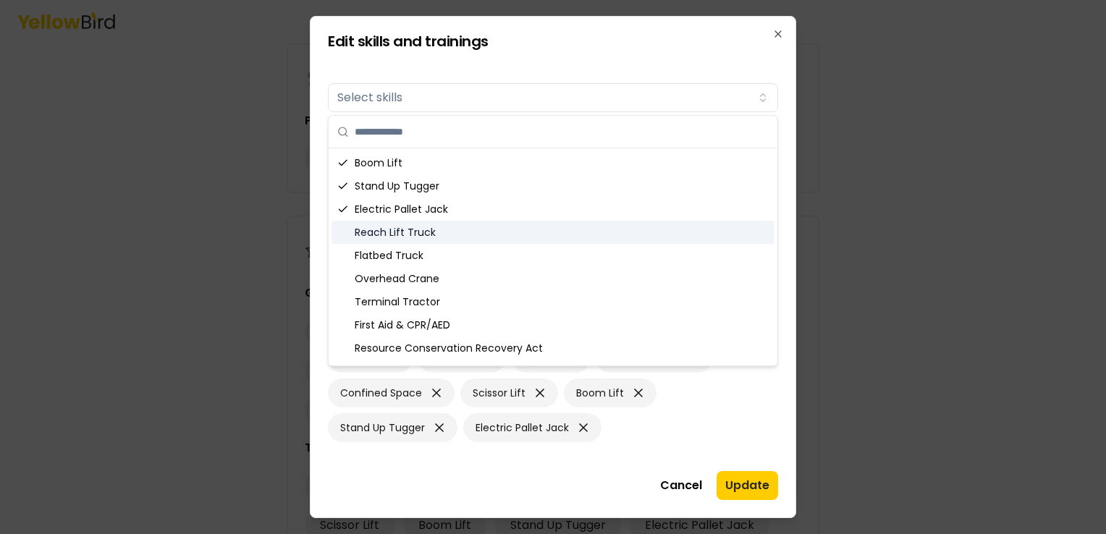
click at [460, 239] on div "Reach Lift Truck" at bounding box center [553, 232] width 443 height 23
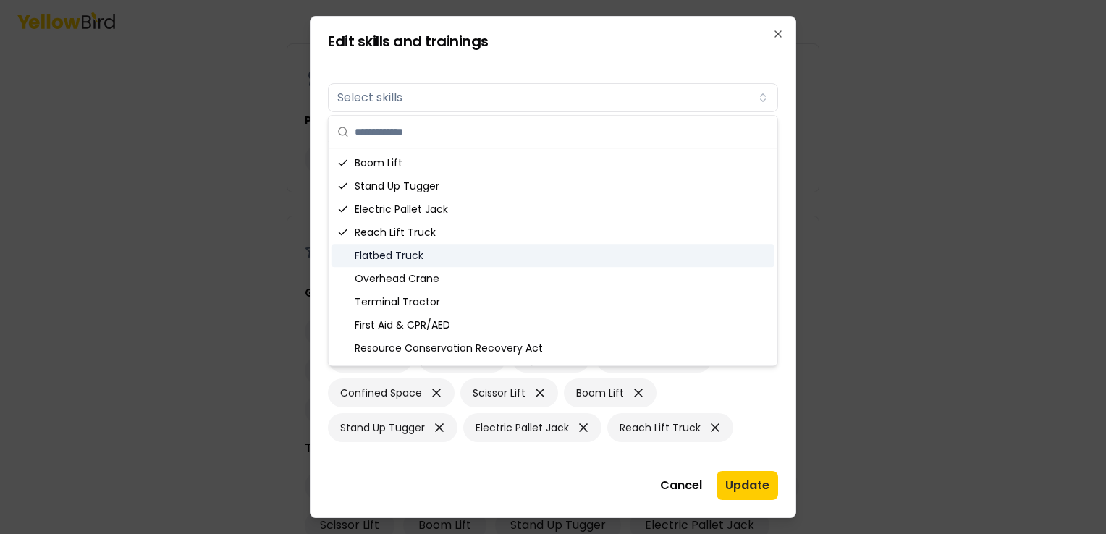
click at [428, 253] on div "Flatbed Truck" at bounding box center [553, 255] width 443 height 23
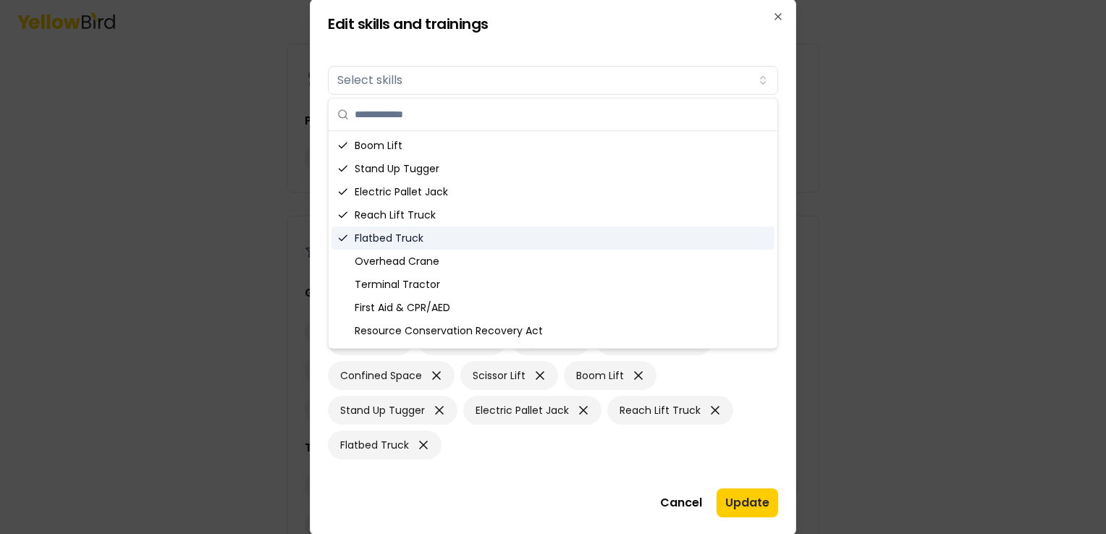
click at [411, 242] on div "Flatbed Truck" at bounding box center [553, 238] width 443 height 23
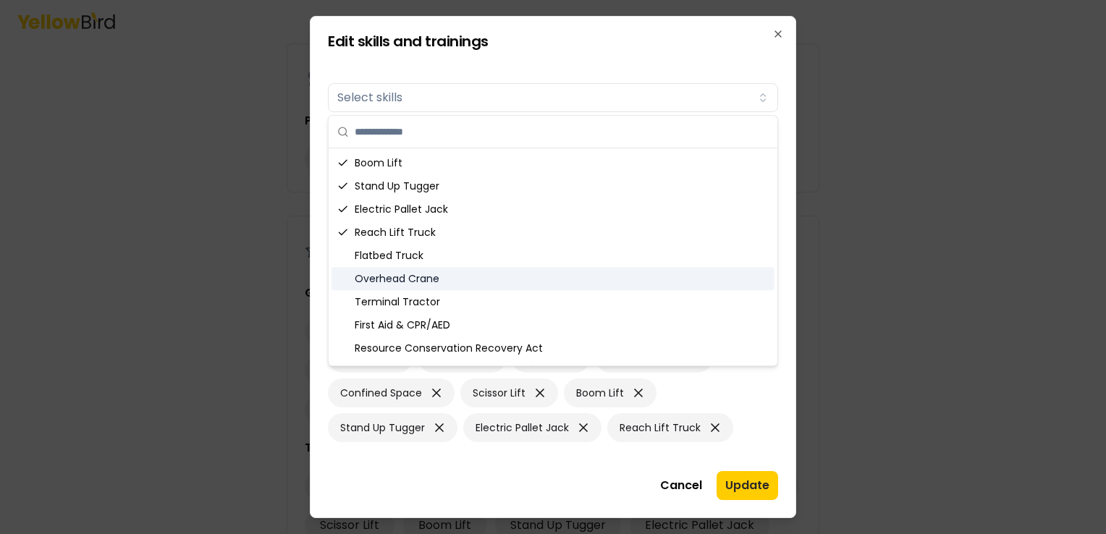
click at [392, 274] on div "Overhead Crane" at bounding box center [553, 278] width 443 height 23
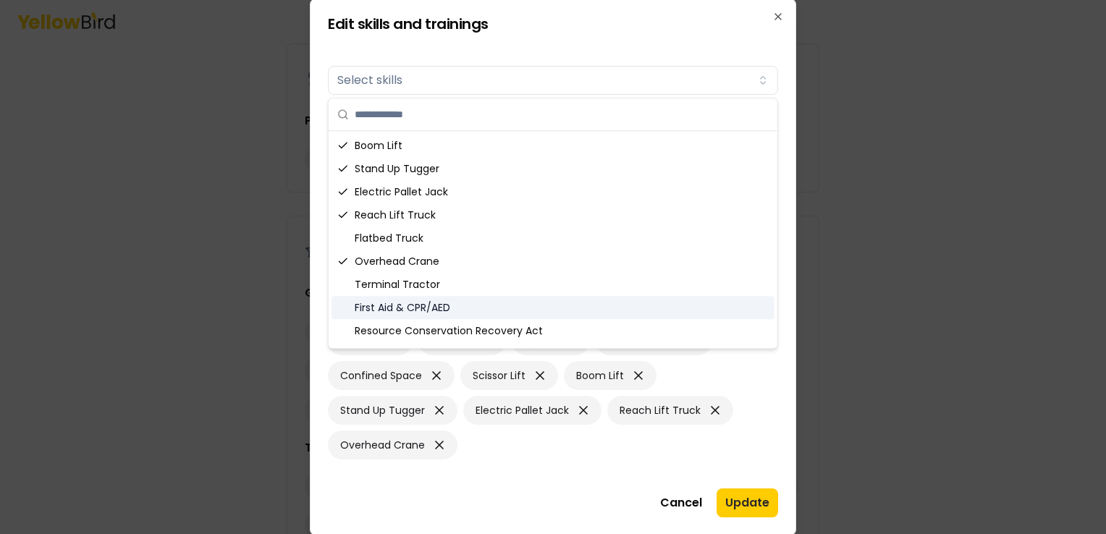
click at [391, 309] on div "First Aid & CPR/AED" at bounding box center [553, 307] width 443 height 23
click at [778, 342] on div "Edit skills and trainings Skills Select skills Added skills 18 General Mock OSH…" at bounding box center [553, 267] width 486 height 537
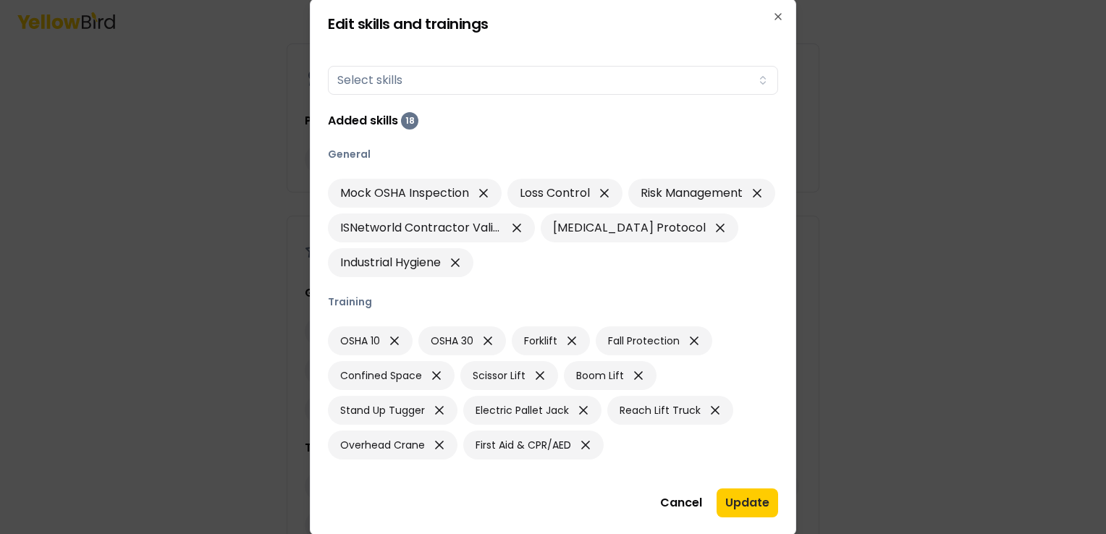
click at [680, 448] on div "OSHA 10 OSHA 30 Forklift Fall Protection Confined Space Scissor Lift Boom Lift …" at bounding box center [553, 392] width 450 height 133
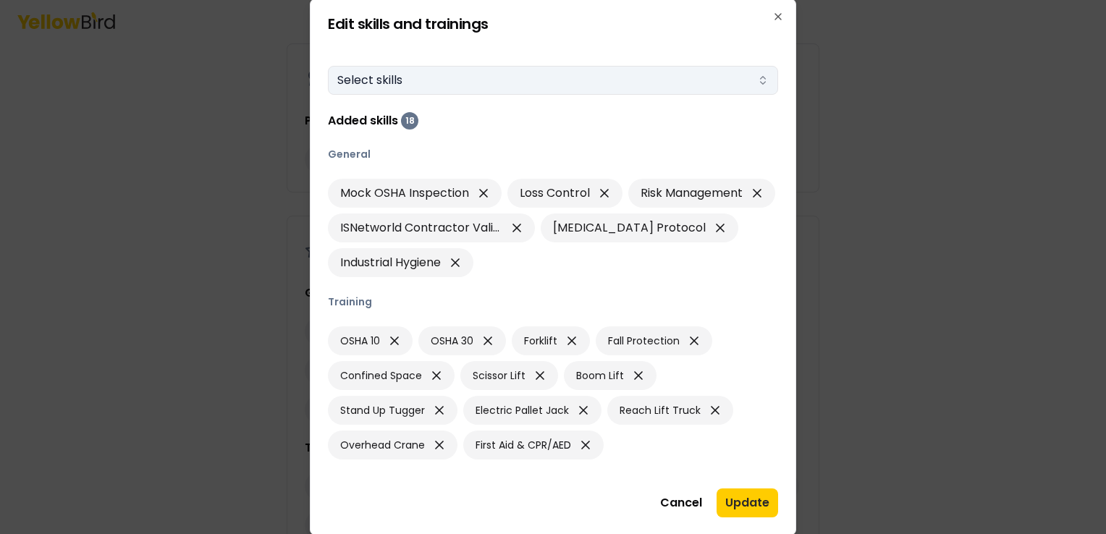
click at [695, 86] on button "Select skills" at bounding box center [553, 80] width 450 height 29
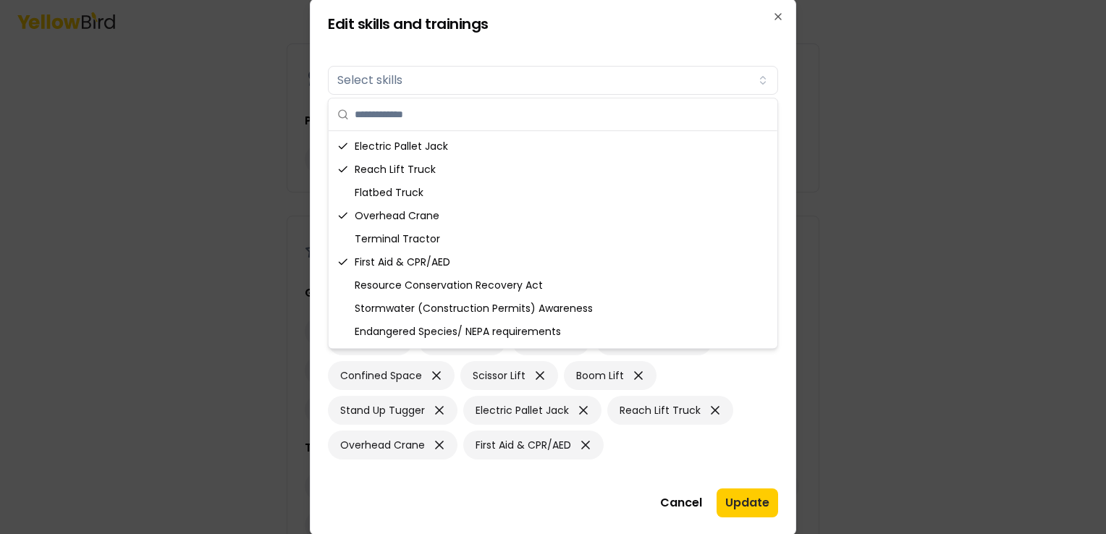
scroll to position [599, 0]
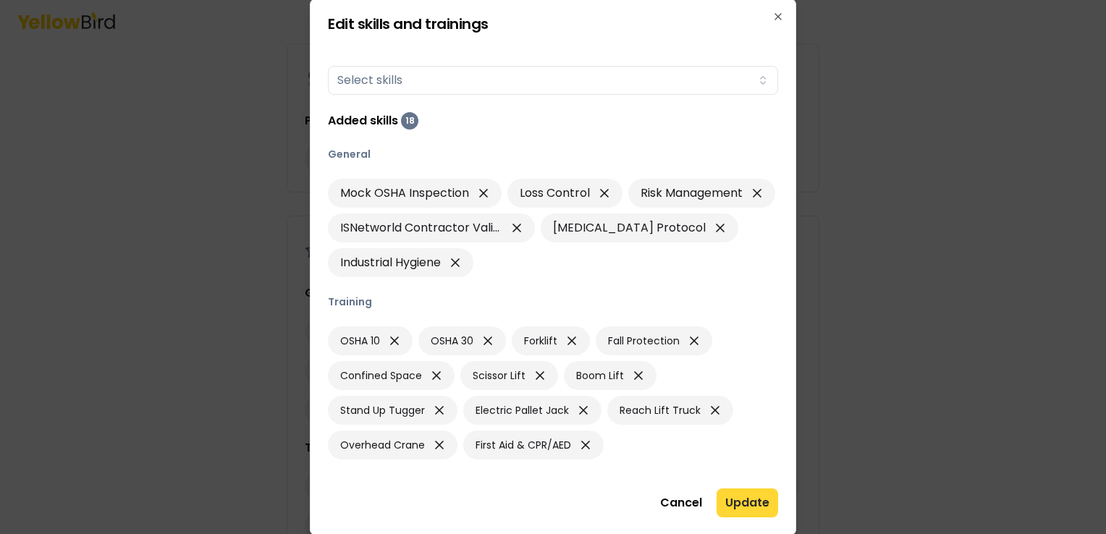
click at [749, 510] on button "Update" at bounding box center [748, 503] width 62 height 29
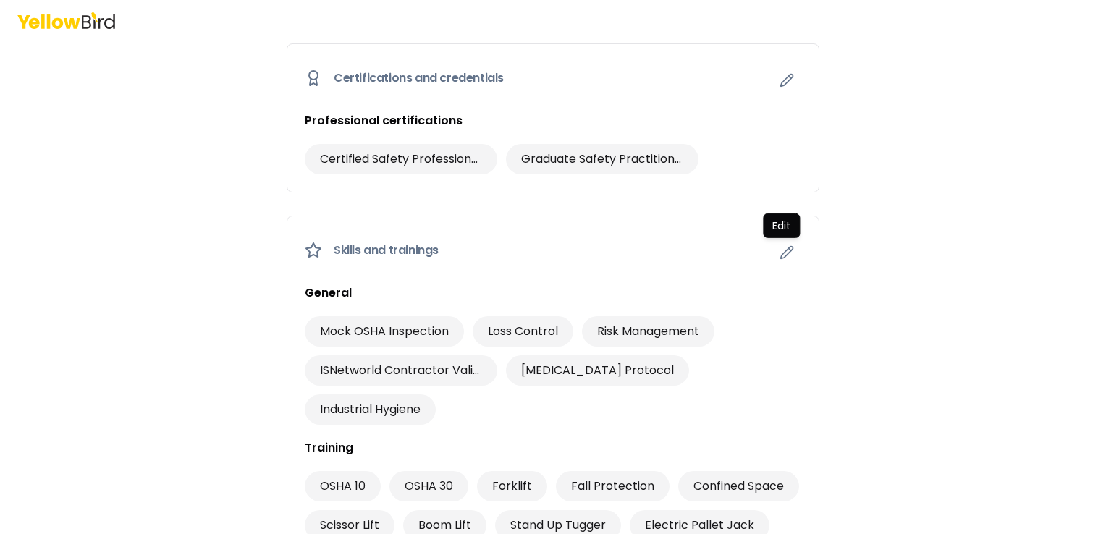
scroll to position [1054, 0]
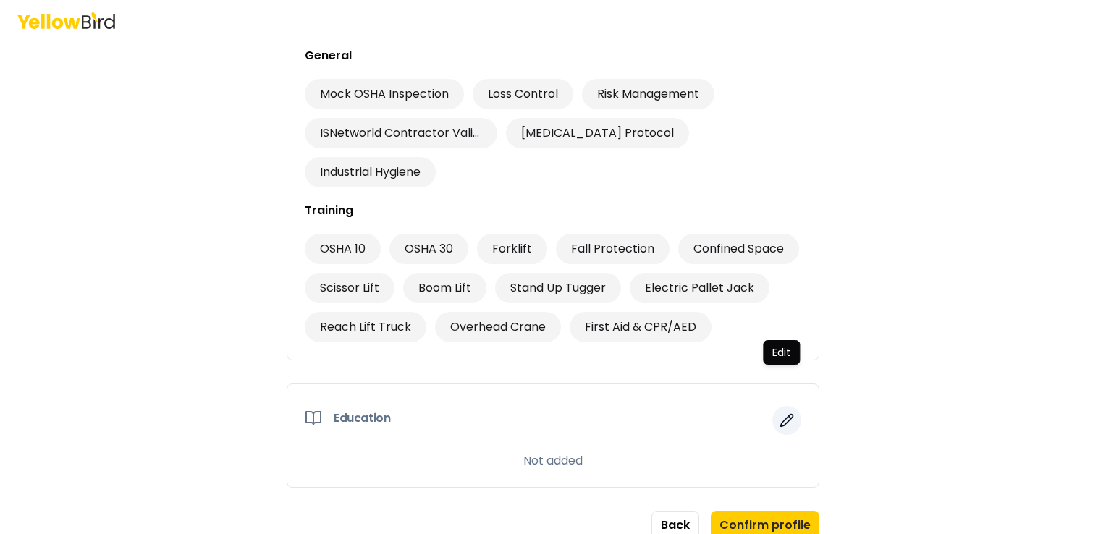
click at [782, 415] on icon "button" at bounding box center [787, 421] width 12 height 12
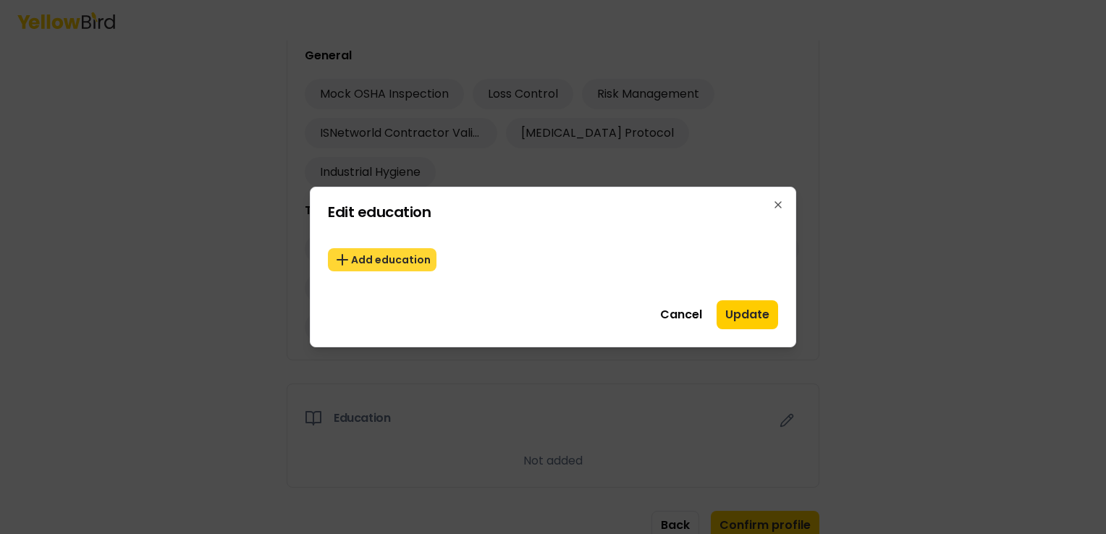
click at [418, 262] on button "Add education" at bounding box center [382, 259] width 109 height 23
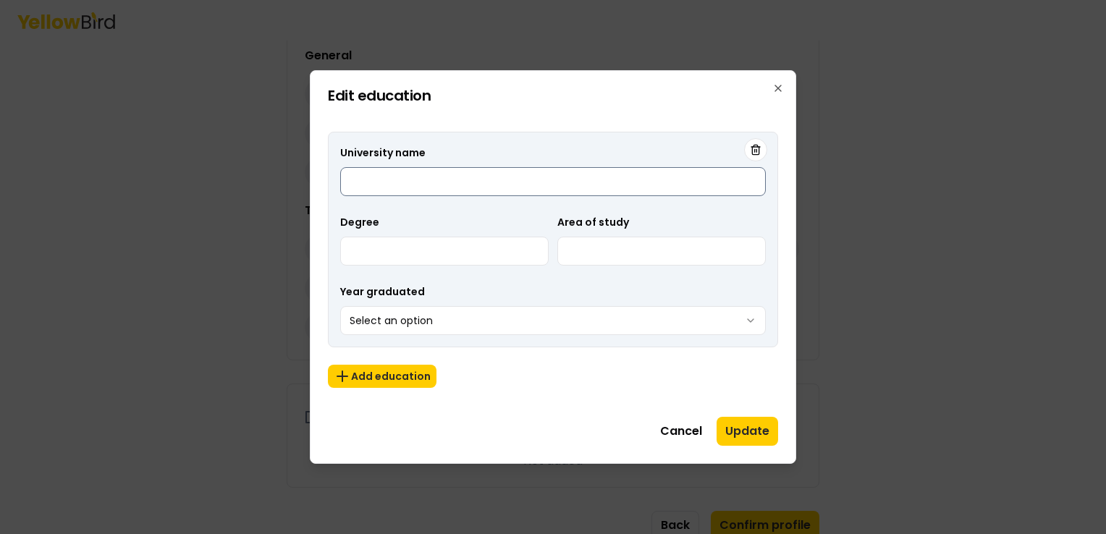
click at [382, 185] on input "University name" at bounding box center [553, 181] width 426 height 29
type input "**********"
click at [372, 256] on input "Degree" at bounding box center [444, 251] width 208 height 29
type input "*********"
click at [580, 261] on input "Area of study" at bounding box center [661, 251] width 208 height 29
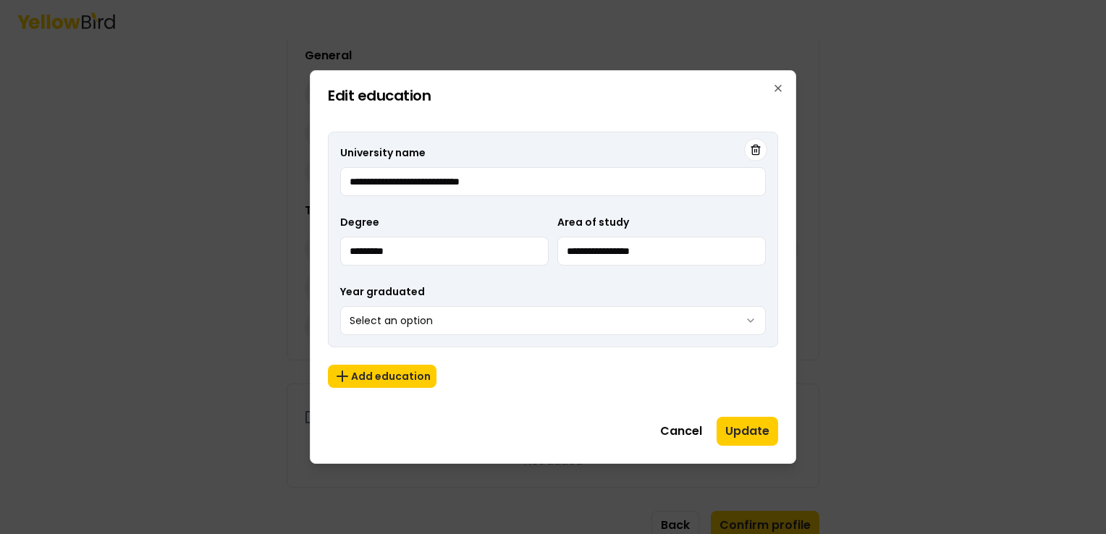
type input "**********"
click at [507, 311] on body "3 of 3 Build your profile Insert some information on why this information is he…" at bounding box center [553, 267] width 1106 height 534
click at [391, 373] on button "Add education" at bounding box center [382, 376] width 109 height 23
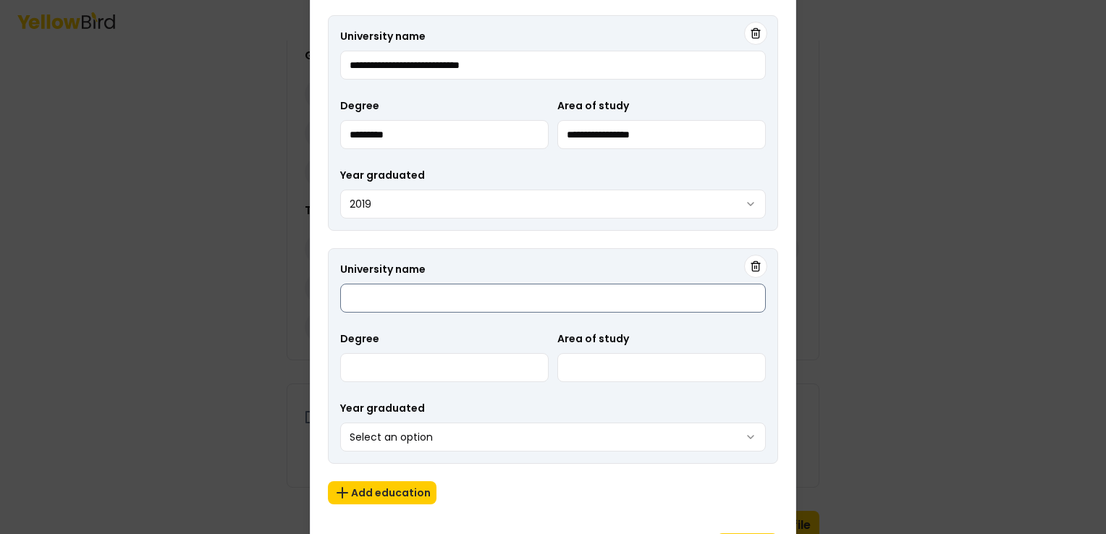
click at [380, 294] on input "University name" at bounding box center [553, 298] width 426 height 29
type input "**********"
click at [390, 366] on input "Degree" at bounding box center [444, 367] width 208 height 29
click at [455, 363] on input "**********" at bounding box center [444, 367] width 208 height 29
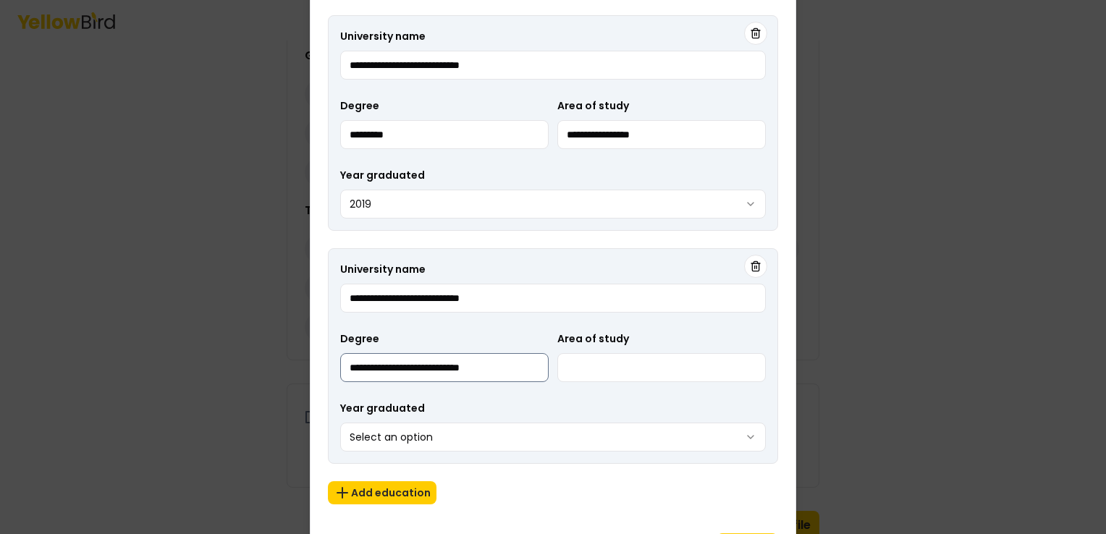
click at [455, 363] on input "**********" at bounding box center [444, 367] width 208 height 29
type input "**********"
click at [585, 373] on input "Area of study" at bounding box center [661, 367] width 208 height 29
paste input "**********"
type input "**********"
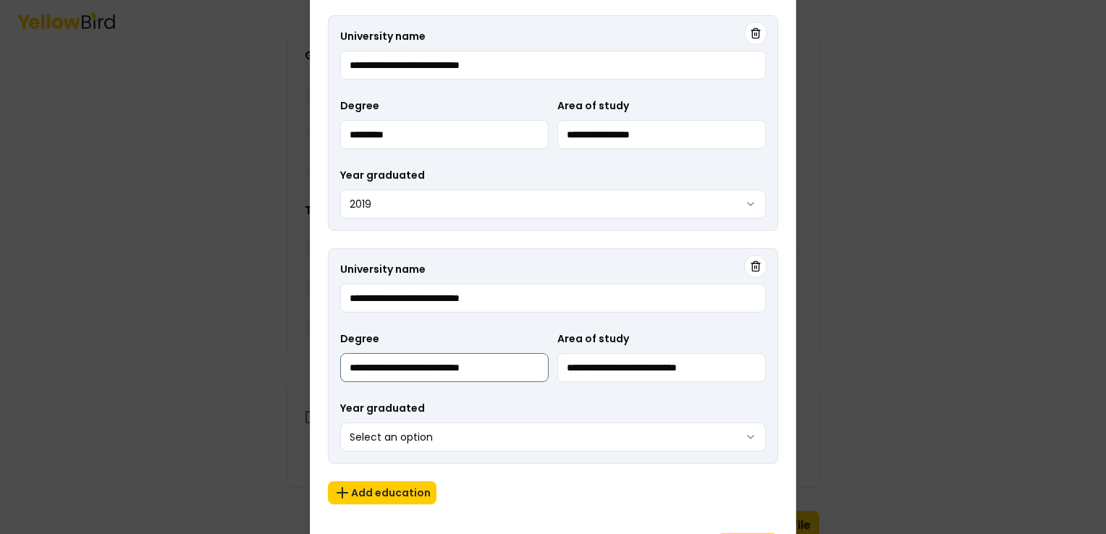
click at [454, 369] on input "**********" at bounding box center [444, 367] width 208 height 29
type input "**********"
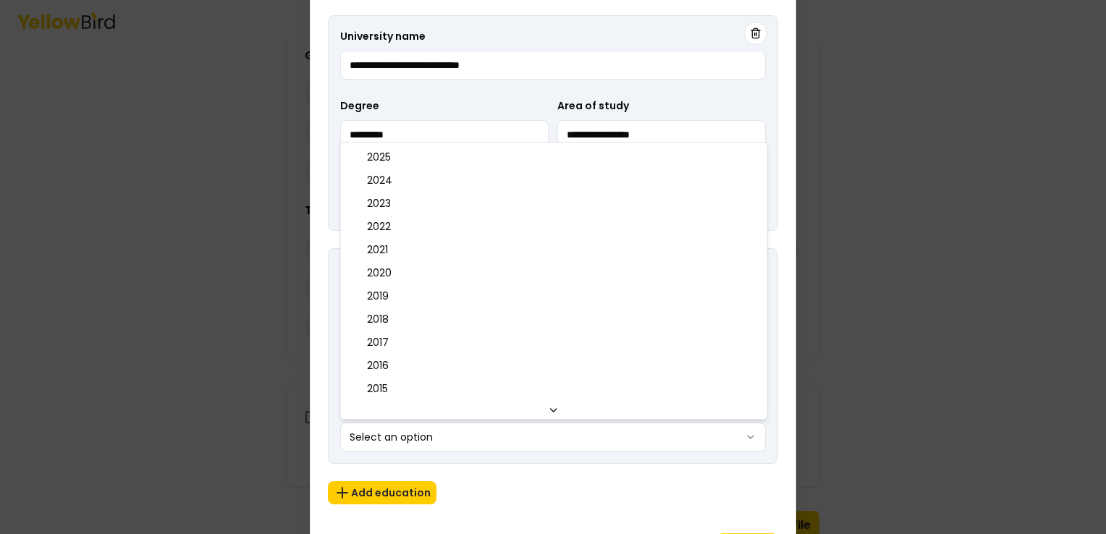
click at [448, 430] on body "3 of 3 Build your profile Insert some information on why this information is he…" at bounding box center [553, 267] width 1106 height 534
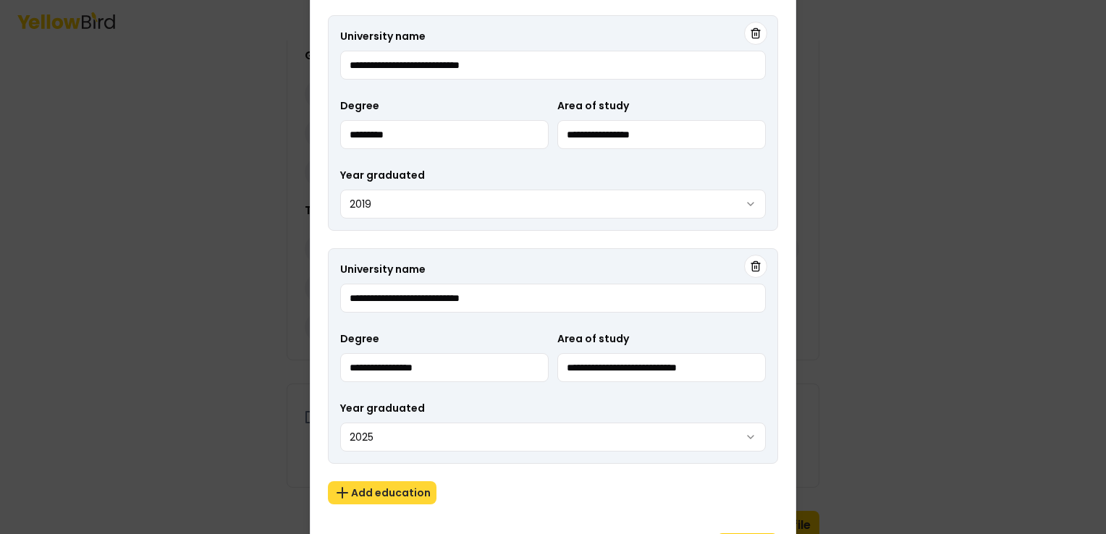
click at [397, 491] on button "Add education" at bounding box center [382, 492] width 109 height 23
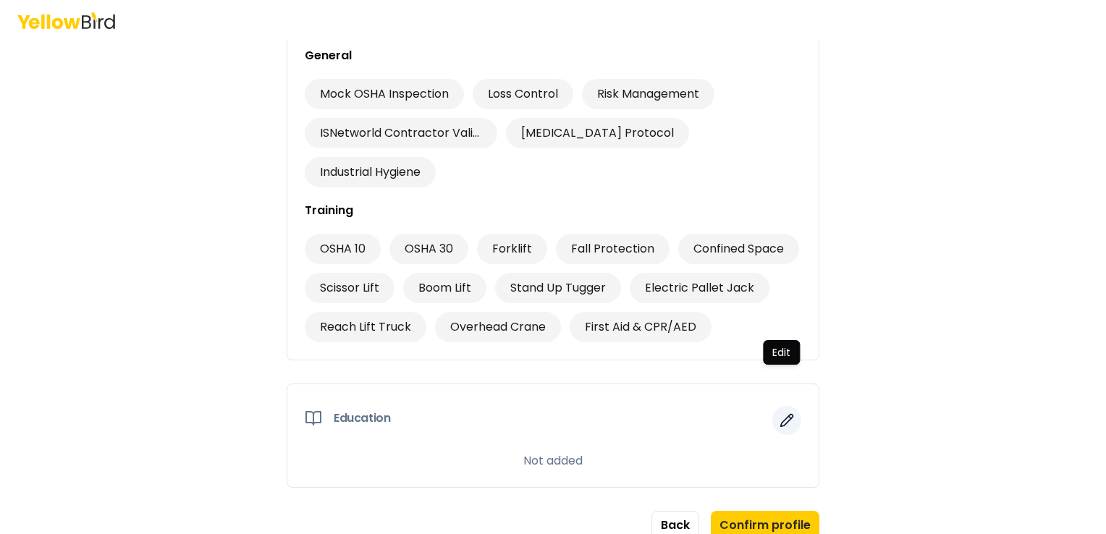
click at [781, 415] on icon "button" at bounding box center [787, 421] width 12 height 12
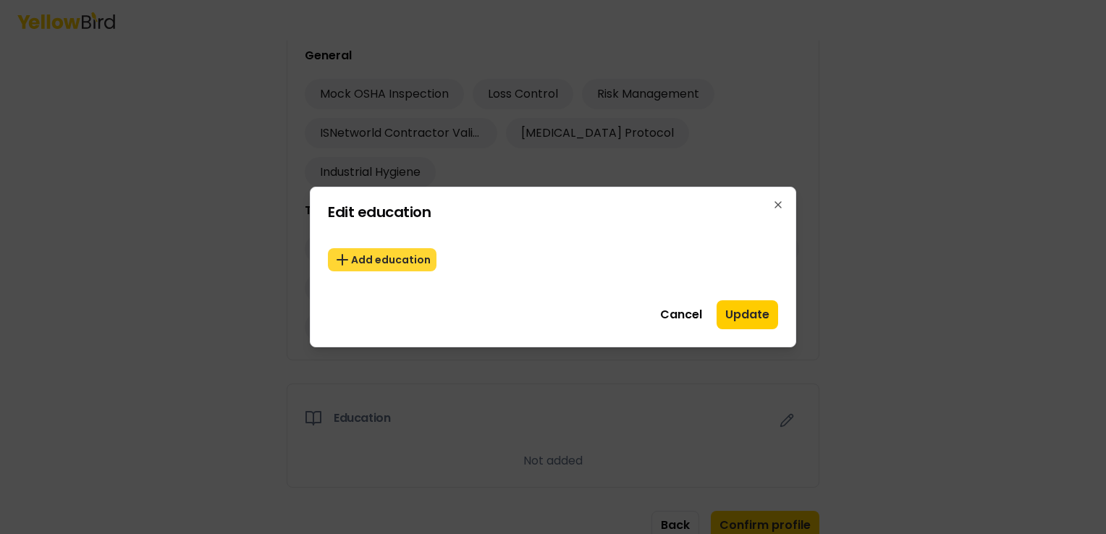
click at [358, 262] on button "Add education" at bounding box center [382, 259] width 109 height 23
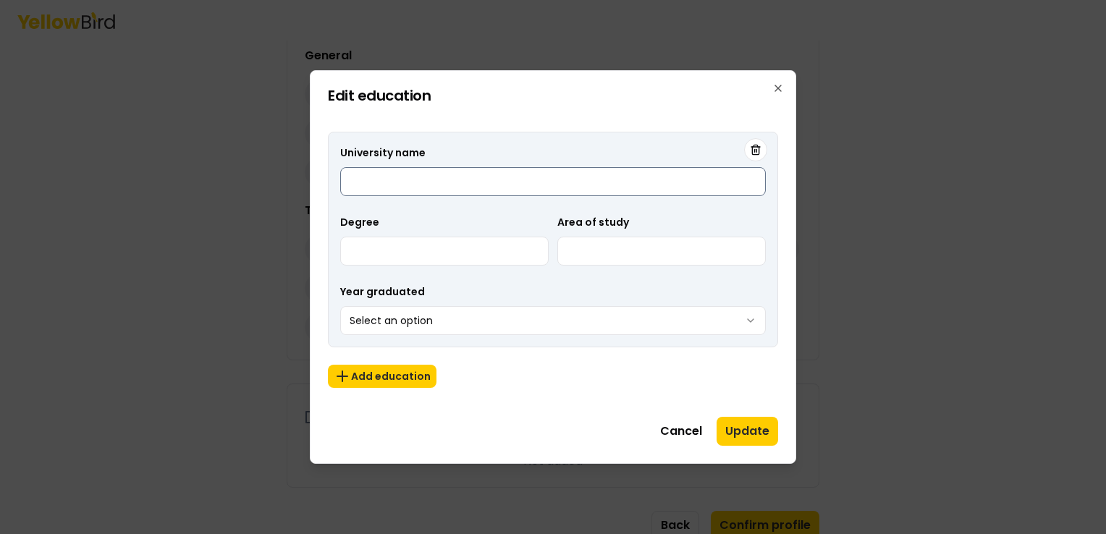
click at [387, 170] on input "University name" at bounding box center [553, 181] width 426 height 29
type input "**********"
type input "*********"
type input "**********"
click at [437, 323] on body "3 of 3 Build your profile Insert some information on why this information is he…" at bounding box center [553, 267] width 1106 height 534
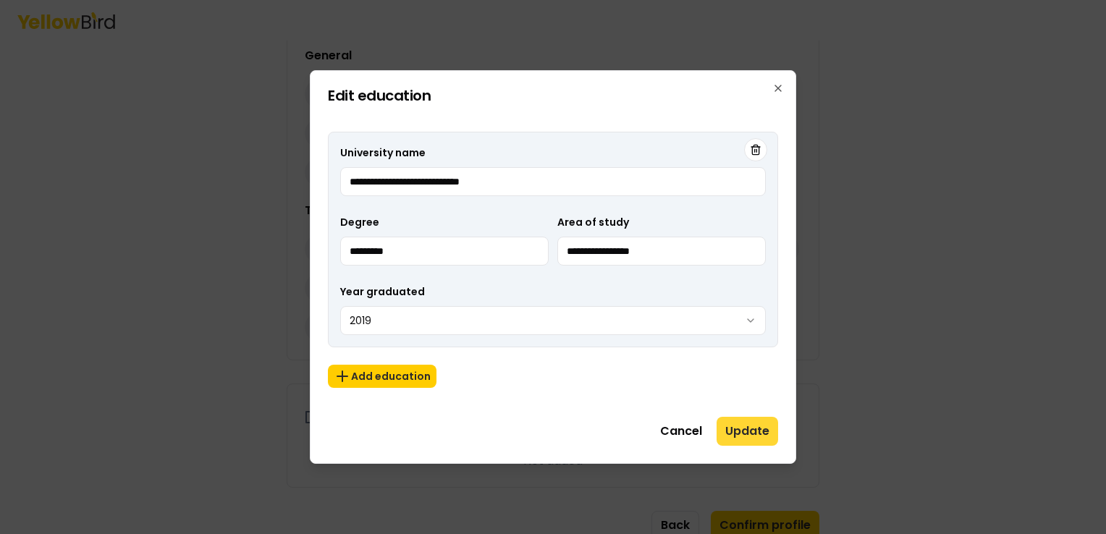
click at [742, 432] on button "Update" at bounding box center [748, 431] width 62 height 29
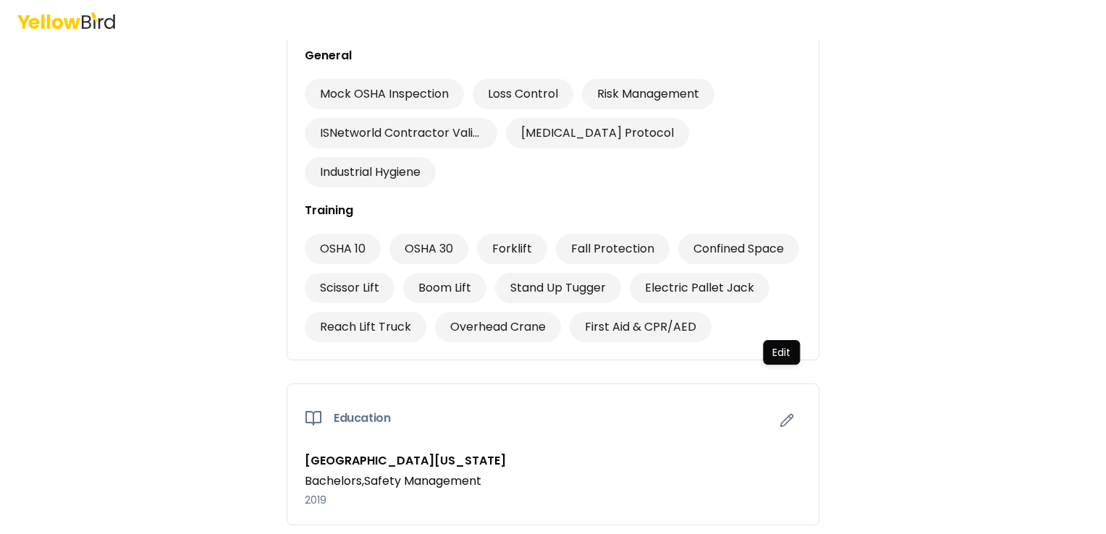
scroll to position [1092, 0]
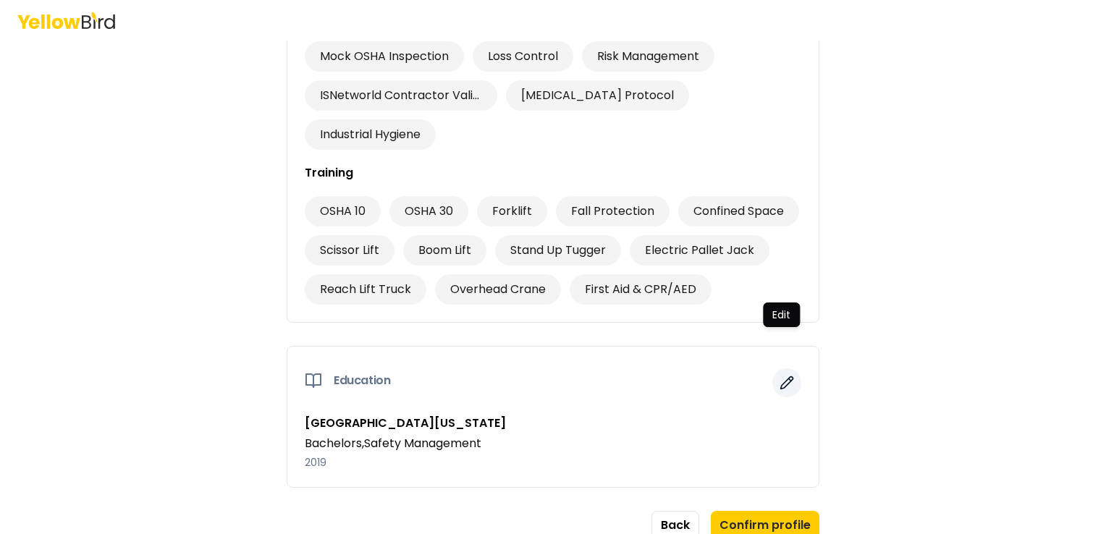
click at [782, 377] on icon "button" at bounding box center [787, 383] width 12 height 12
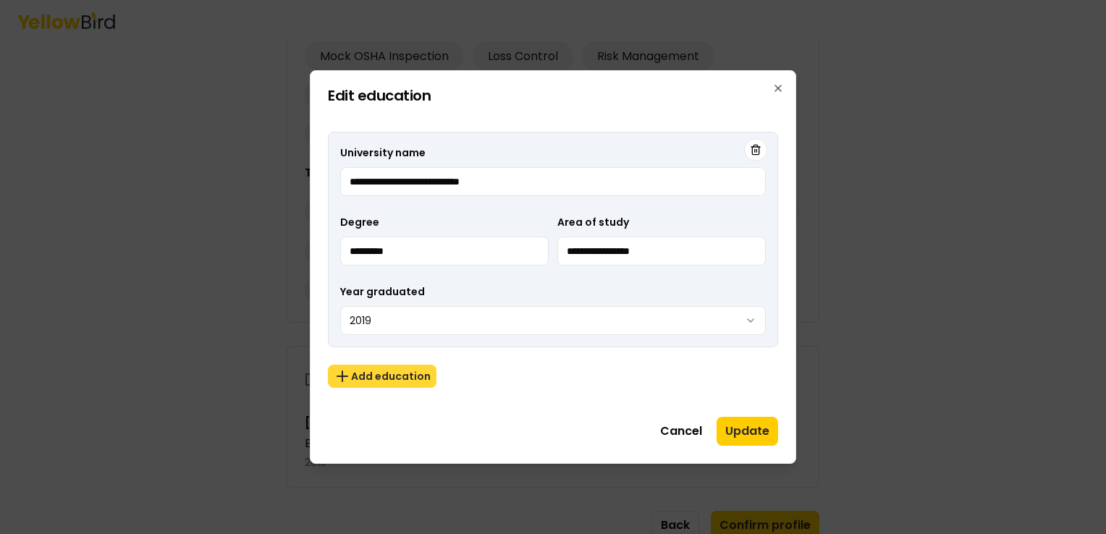
click at [370, 370] on button "Add education" at bounding box center [382, 376] width 109 height 23
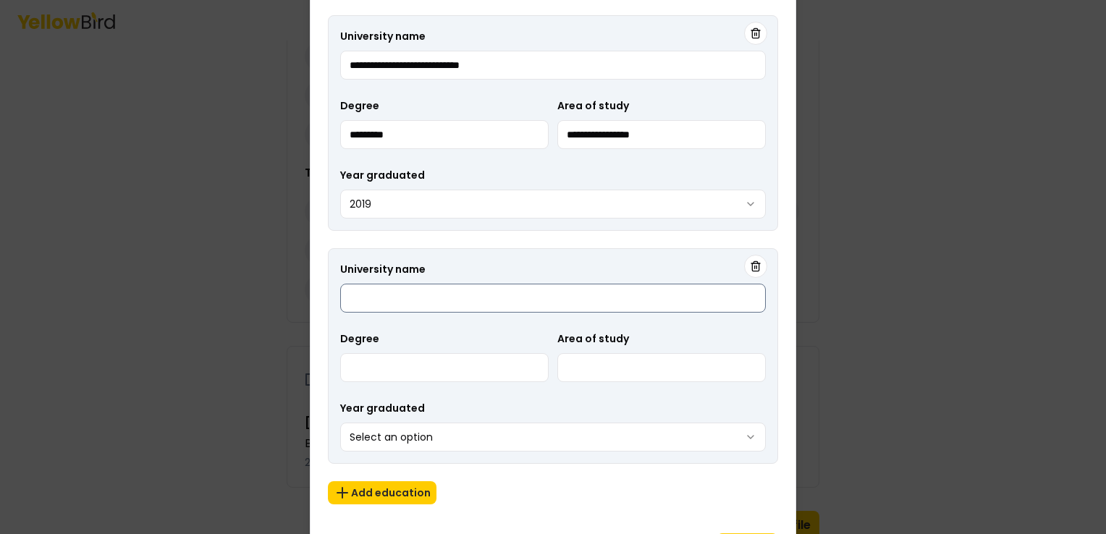
click at [397, 303] on input "University name" at bounding box center [553, 298] width 426 height 29
type input "**********"
click at [539, 433] on body "3 of 3 Build your profile Insert some information on why this information is he…" at bounding box center [553, 267] width 1106 height 534
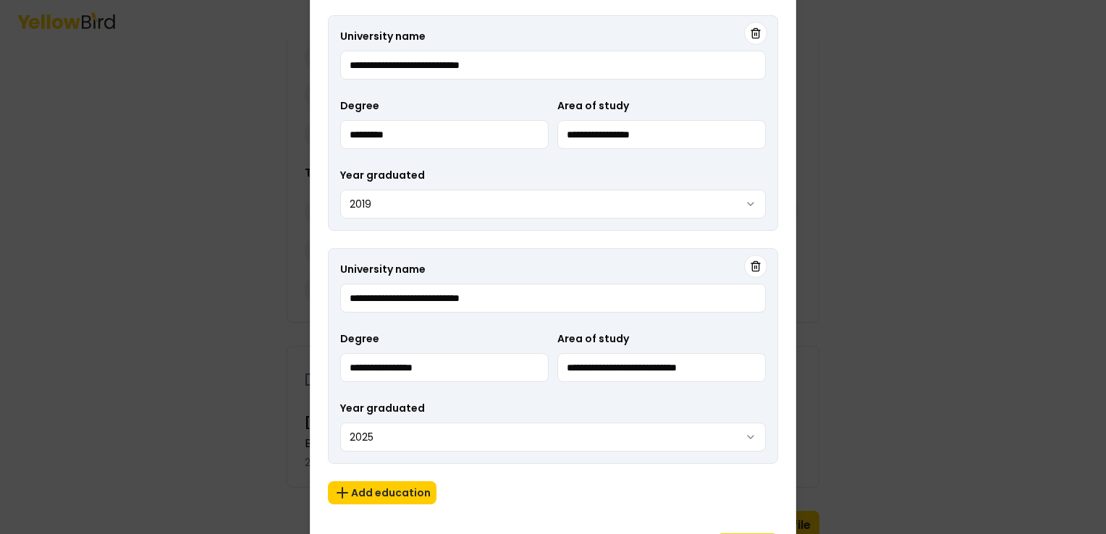
click at [625, 515] on div "**********" at bounding box center [553, 260] width 450 height 524
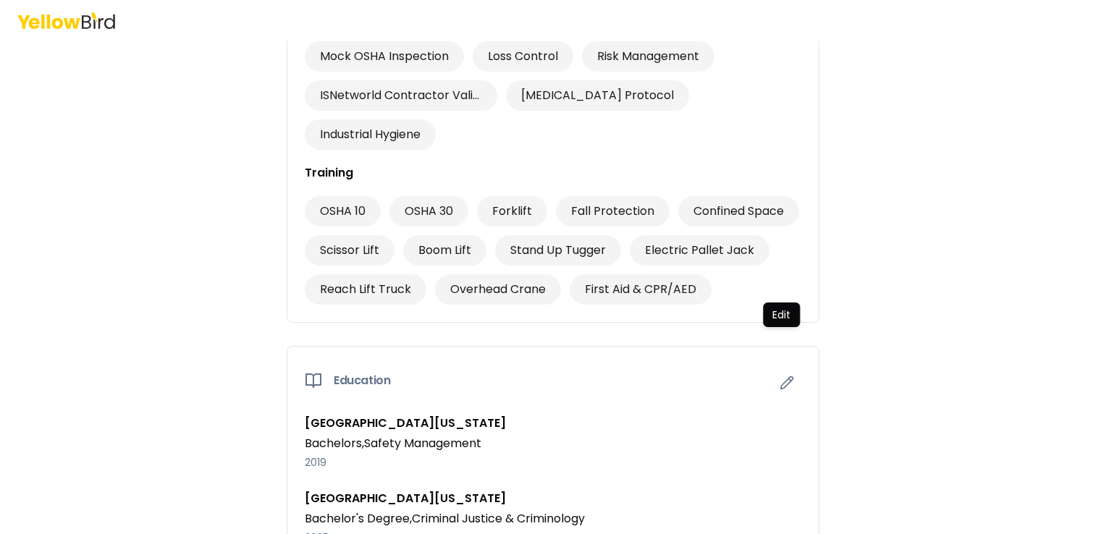
scroll to position [1167, 0]
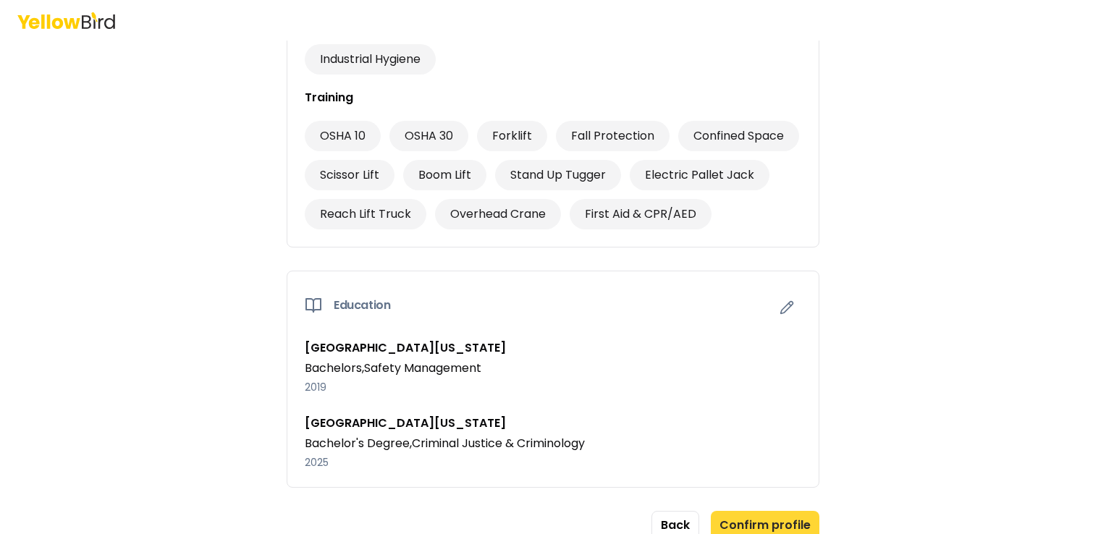
click at [753, 511] on button "Confirm profile" at bounding box center [765, 525] width 109 height 29
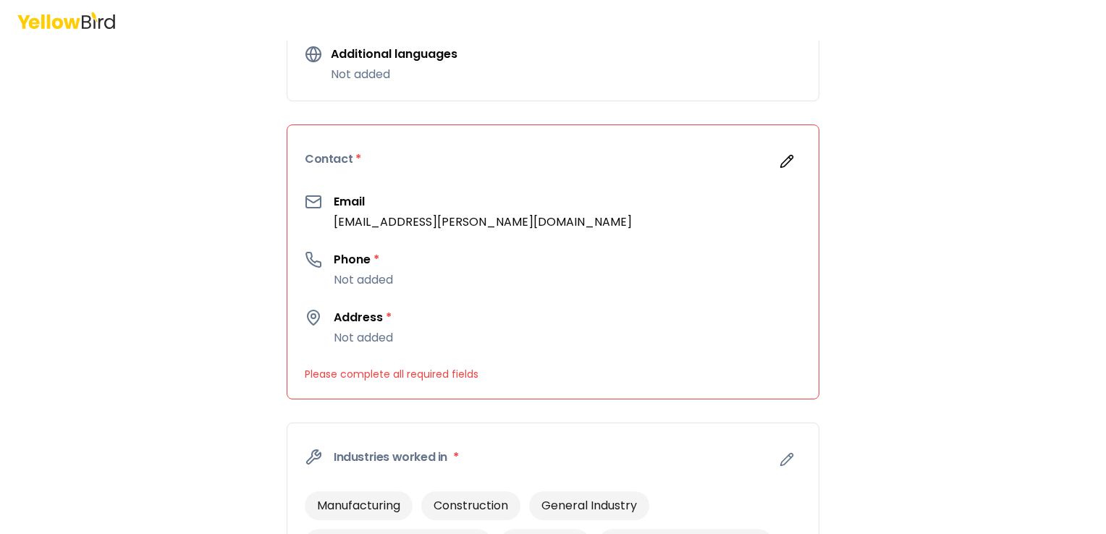
scroll to position [292, 0]
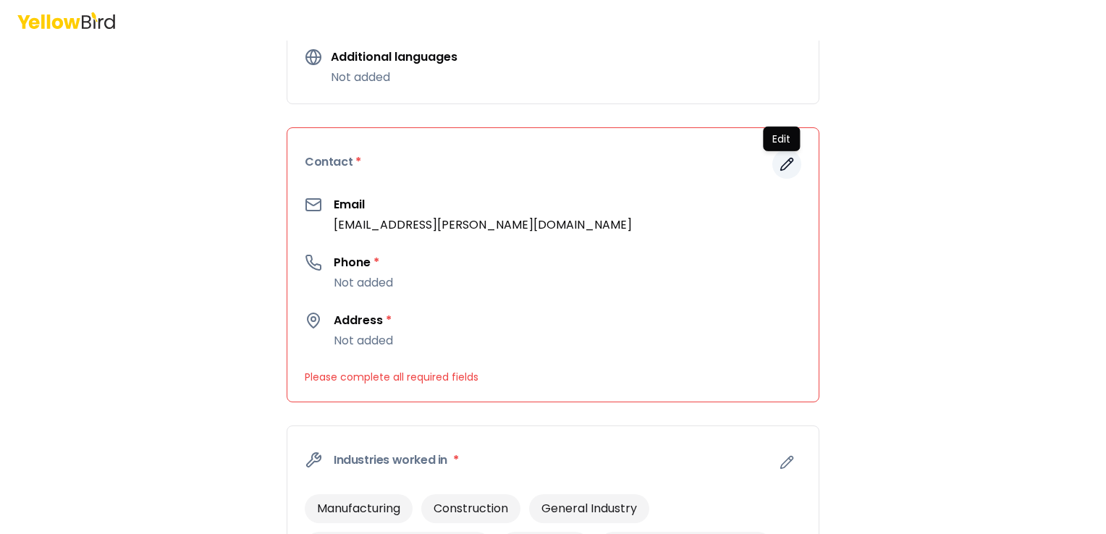
click at [785, 164] on icon "button" at bounding box center [787, 164] width 14 height 14
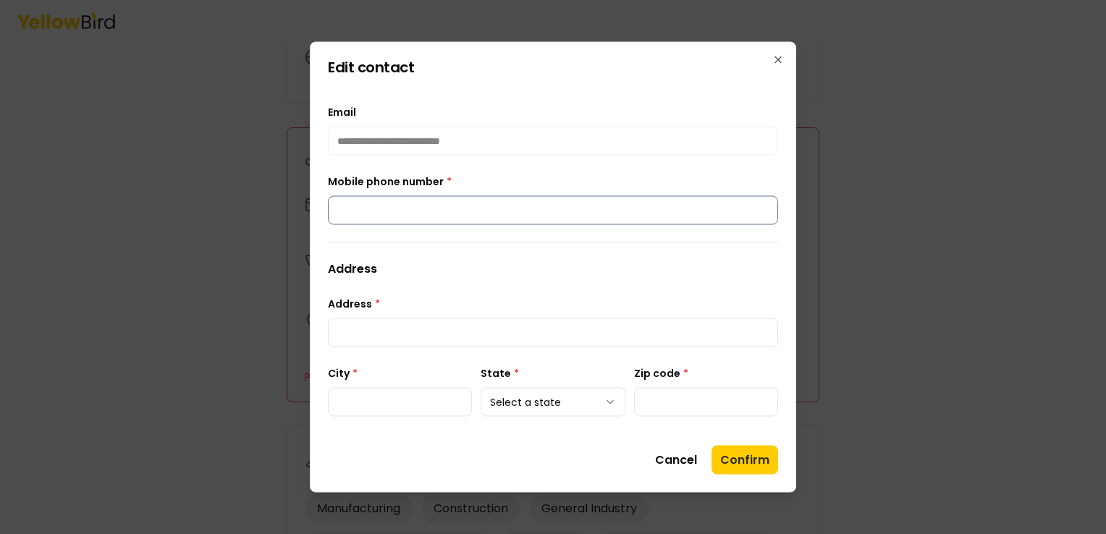
click at [332, 210] on input "Mobile phone number *" at bounding box center [553, 210] width 450 height 29
type input "**********"
type input "*****"
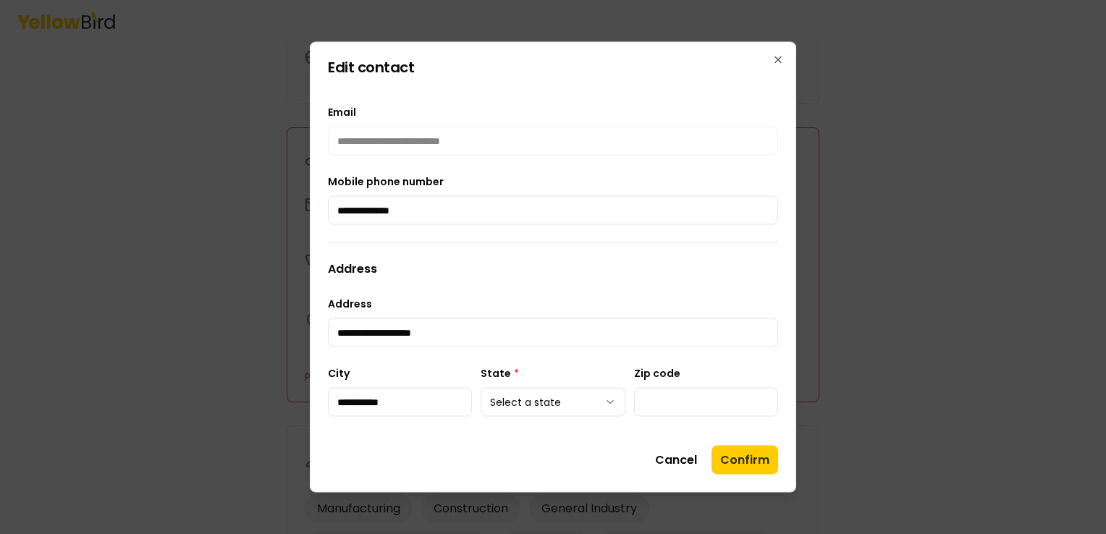
type input "**********"
click at [565, 392] on body "3 of 3 Build your profile Insert some information on why this information is he…" at bounding box center [553, 267] width 1106 height 534
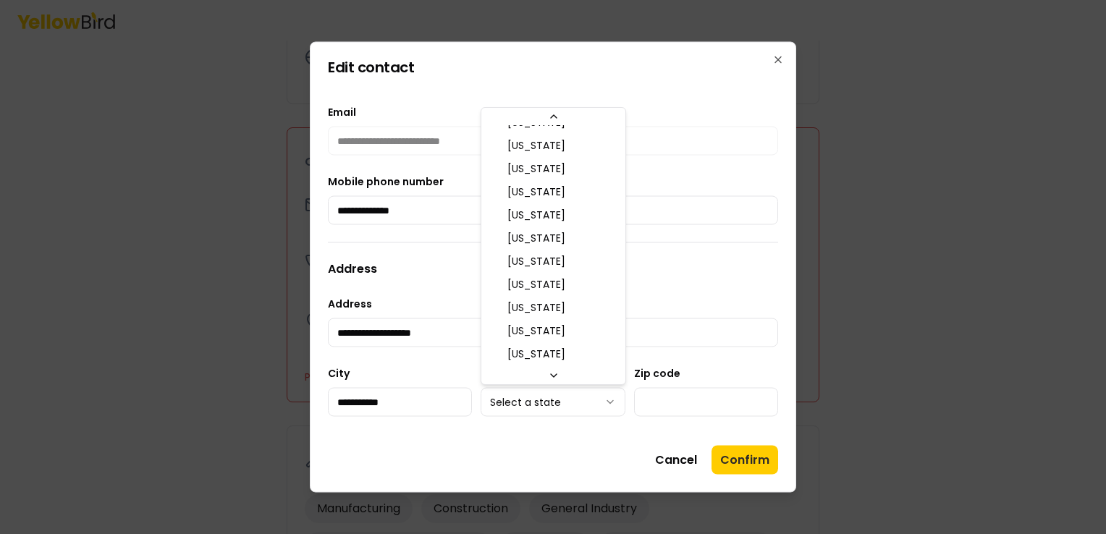
scroll to position [394, 0]
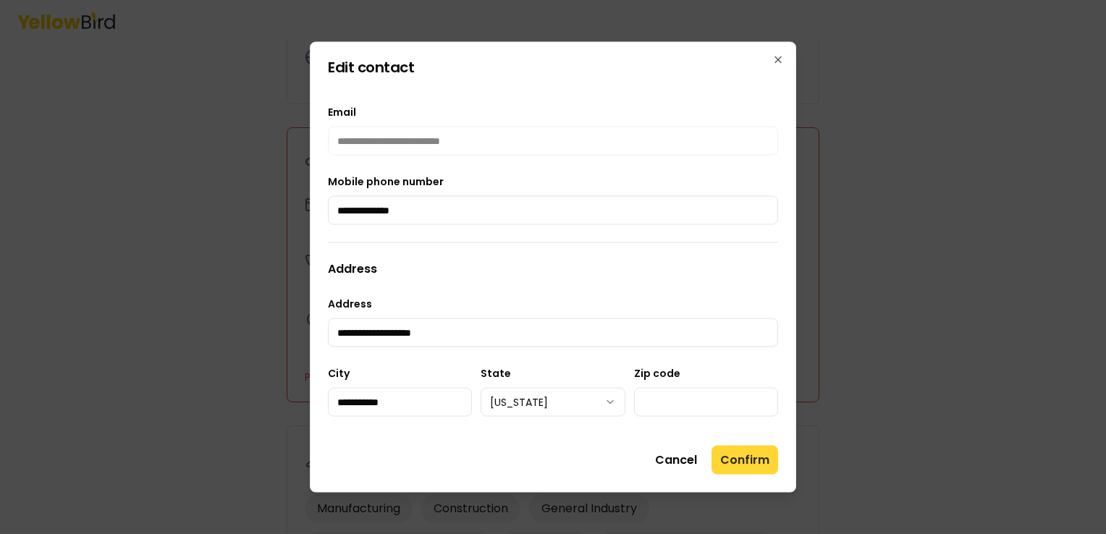
click at [733, 449] on button "Confirm" at bounding box center [745, 460] width 67 height 29
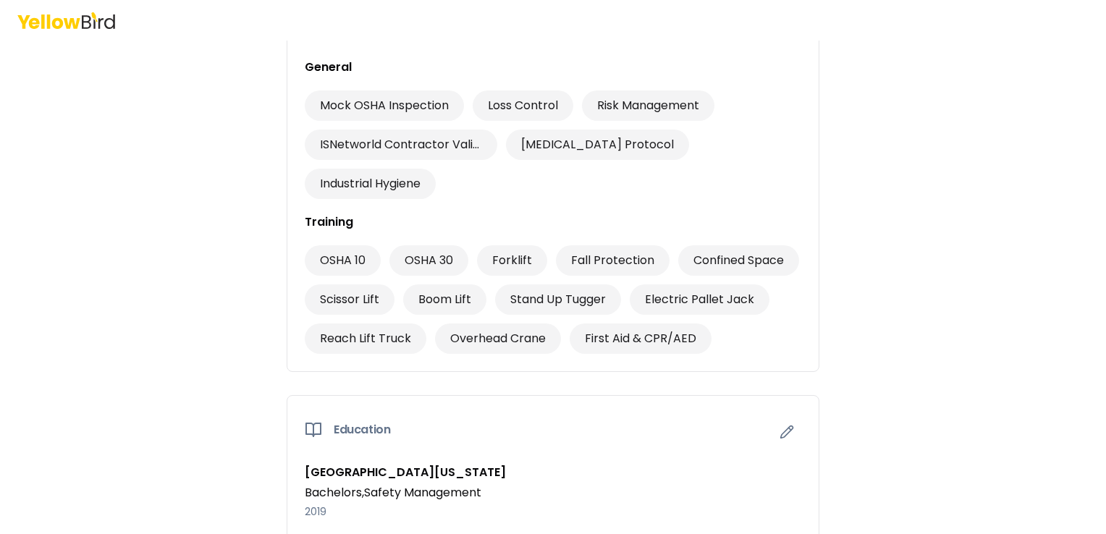
scroll to position [1167, 0]
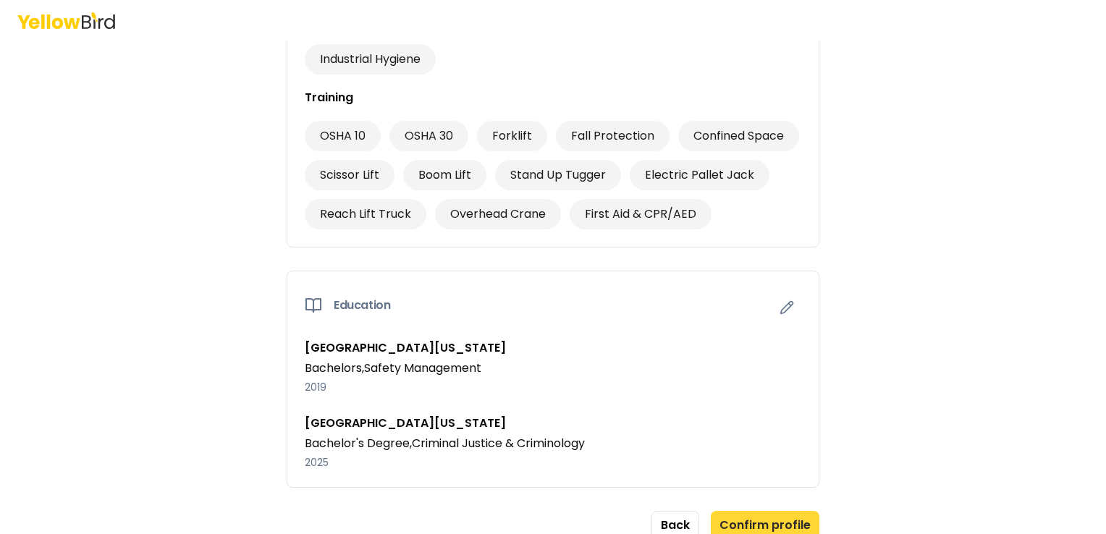
click at [782, 511] on button "Confirm profile" at bounding box center [765, 525] width 109 height 29
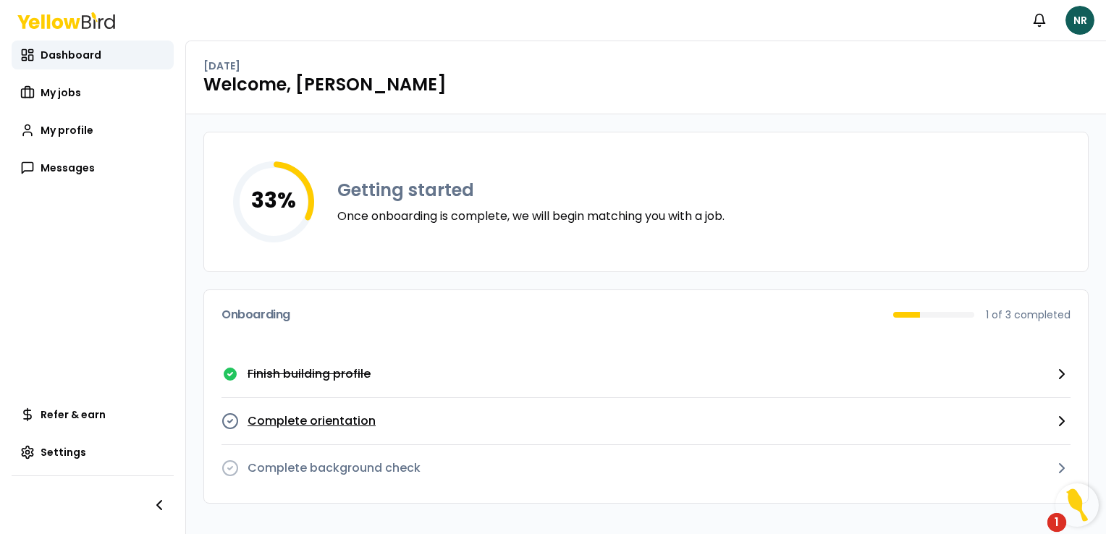
click at [885, 430] on button "Complete orientation" at bounding box center [646, 421] width 849 height 47
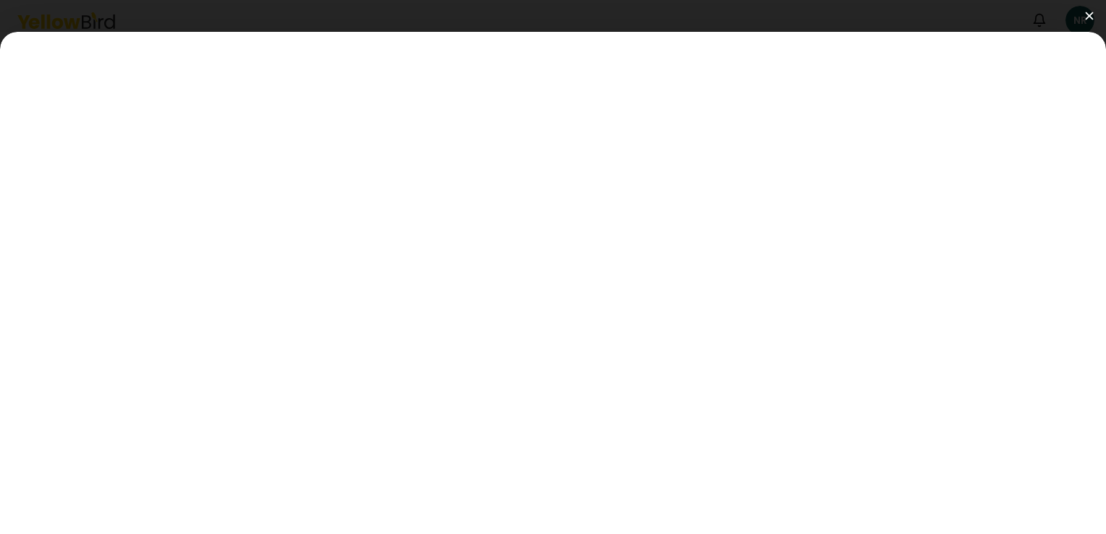
click at [1090, 19] on img at bounding box center [1089, 16] width 8 height 8
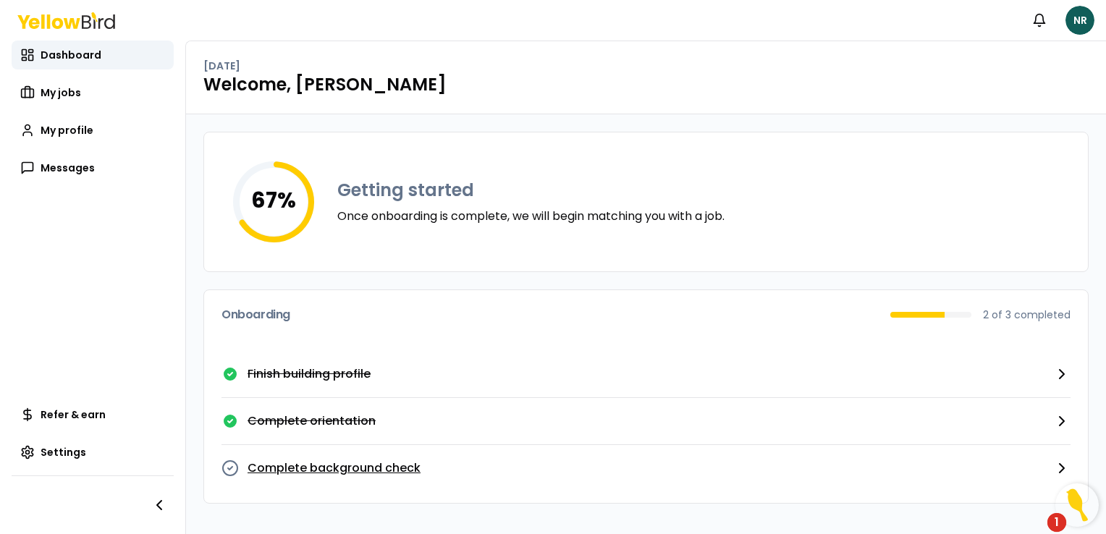
click at [427, 465] on button "Complete background check" at bounding box center [646, 468] width 849 height 46
click at [44, 56] on span "Dashboard" at bounding box center [71, 55] width 61 height 14
click at [69, 83] on link "My jobs" at bounding box center [93, 92] width 162 height 29
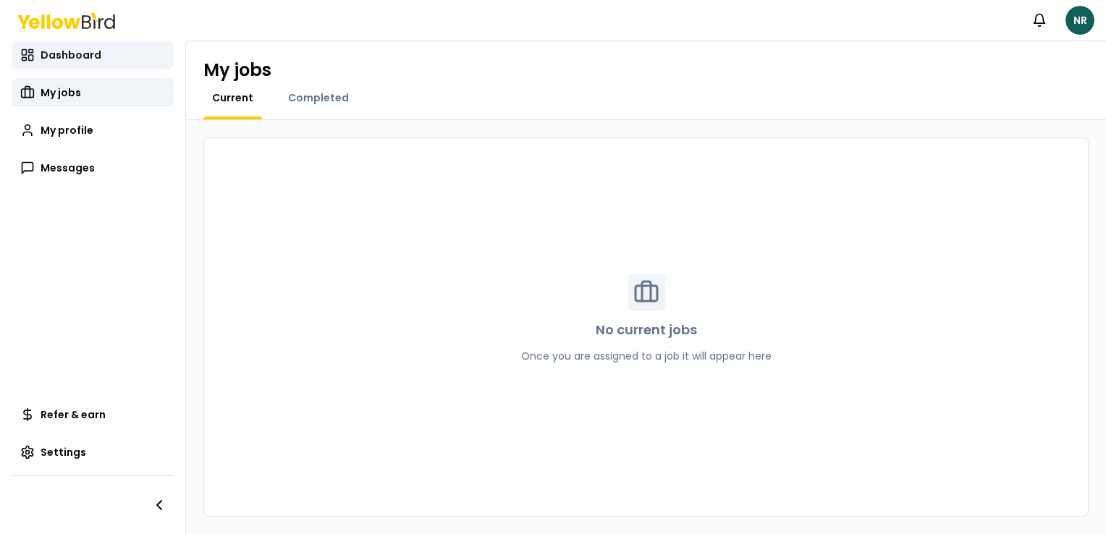
click at [68, 56] on span "Dashboard" at bounding box center [71, 55] width 61 height 14
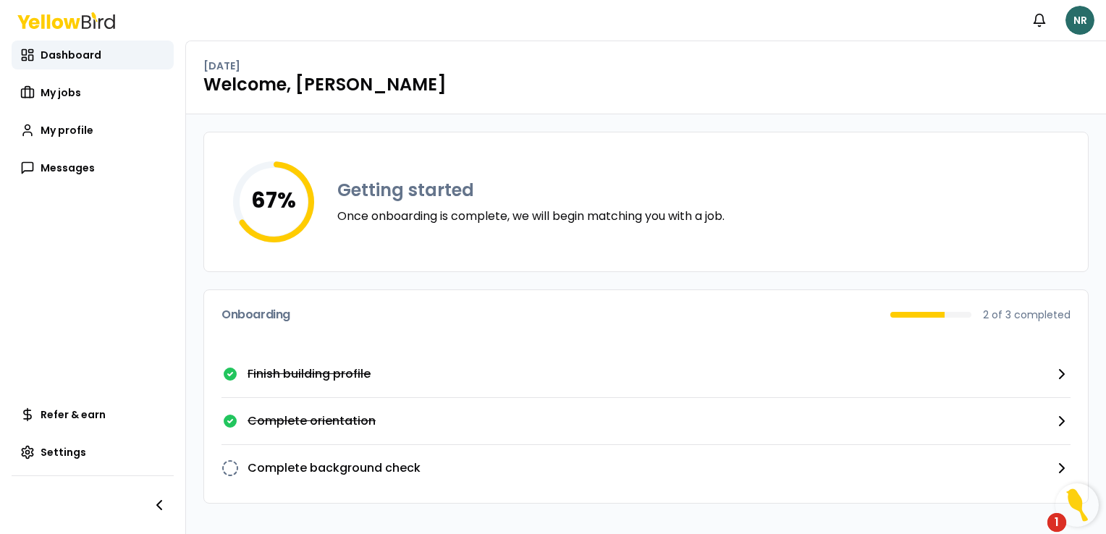
click at [1088, 20] on html "Notifications NR Dashboard My jobs My profile Messages Refer & earn Settings [D…" at bounding box center [553, 267] width 1106 height 534
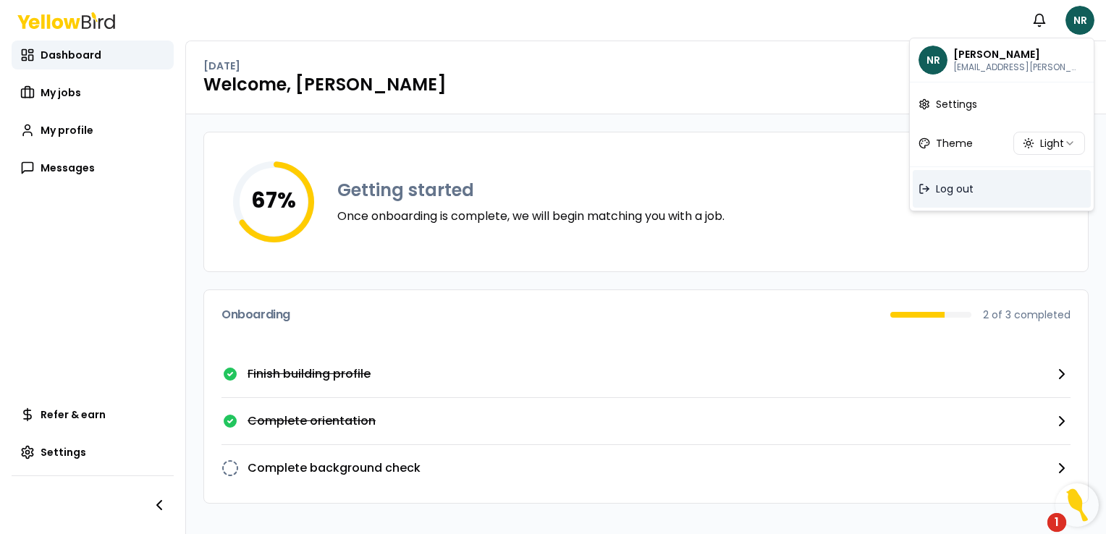
click at [966, 184] on span "Log out" at bounding box center [955, 189] width 38 height 14
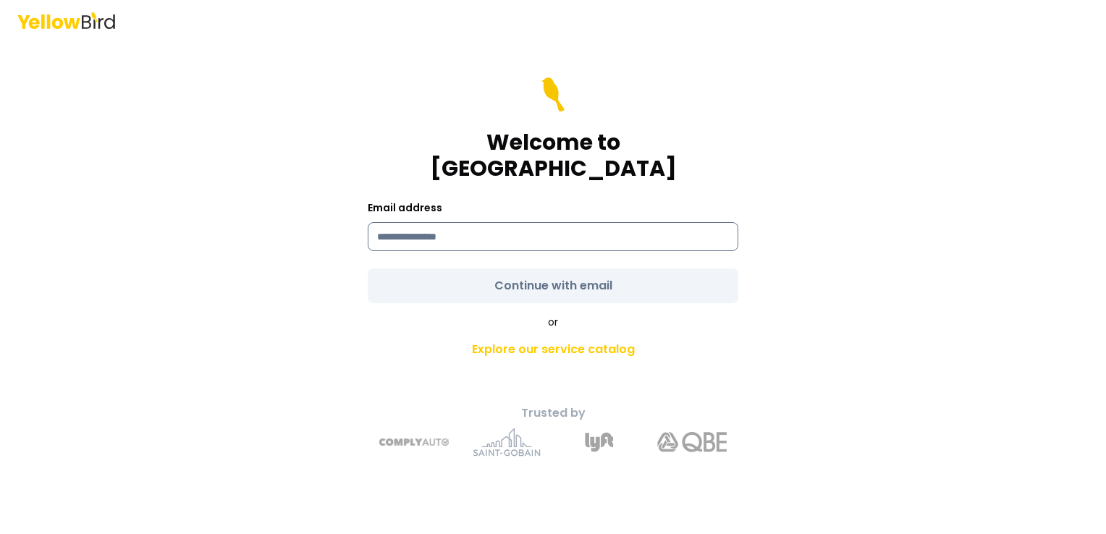
click at [637, 224] on input at bounding box center [553, 236] width 371 height 29
click at [585, 222] on input "**********" at bounding box center [553, 236] width 371 height 29
type input "**********"
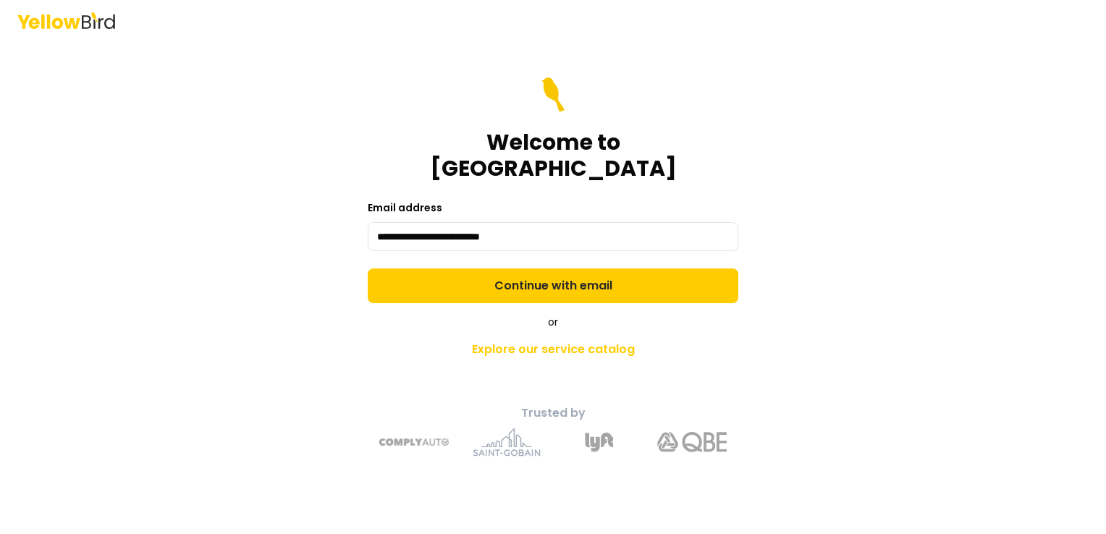
click at [804, 272] on div "**********" at bounding box center [553, 287] width 533 height 362
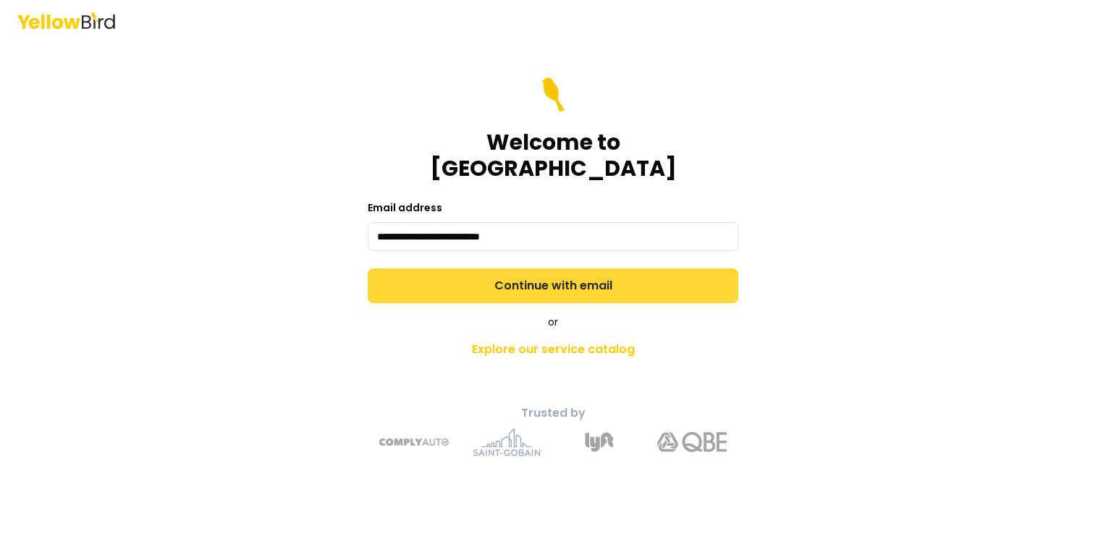
click at [610, 269] on button "Continue with email" at bounding box center [553, 286] width 371 height 35
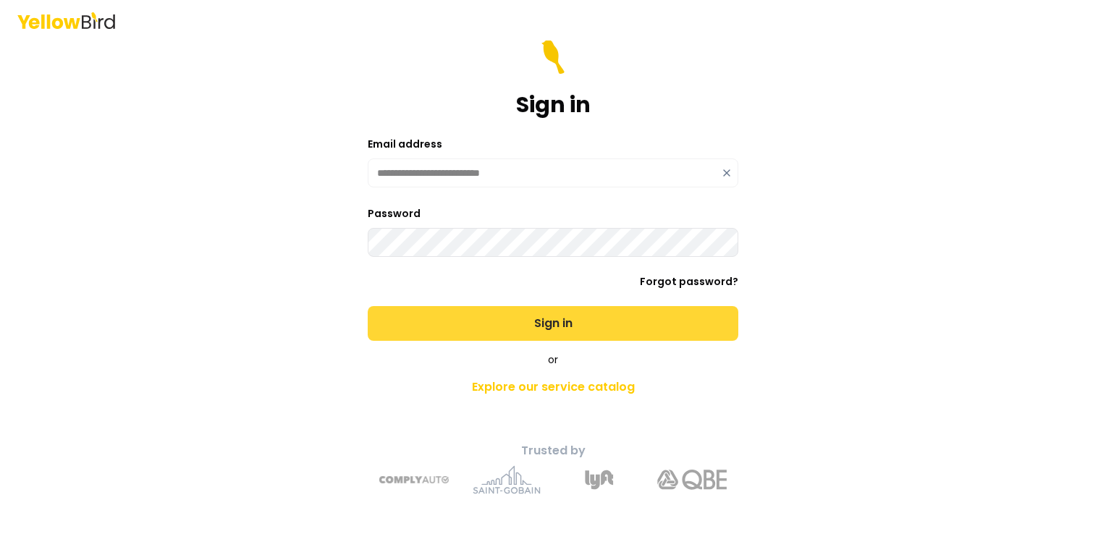
click at [611, 311] on button "Sign in" at bounding box center [553, 323] width 371 height 35
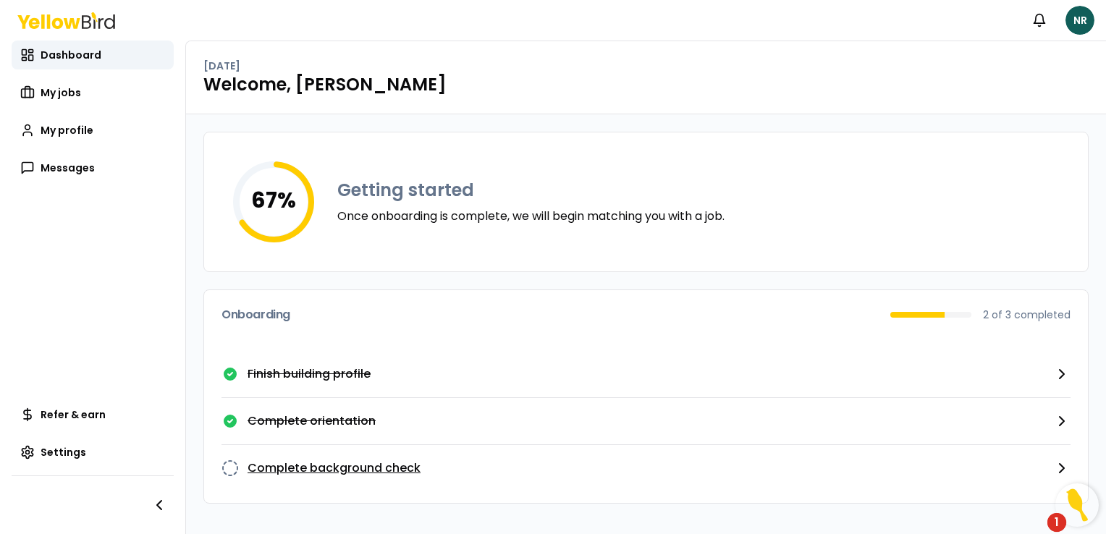
click at [353, 456] on button "Complete background check" at bounding box center [646, 468] width 849 height 46
click at [79, 83] on link "My jobs" at bounding box center [93, 92] width 162 height 29
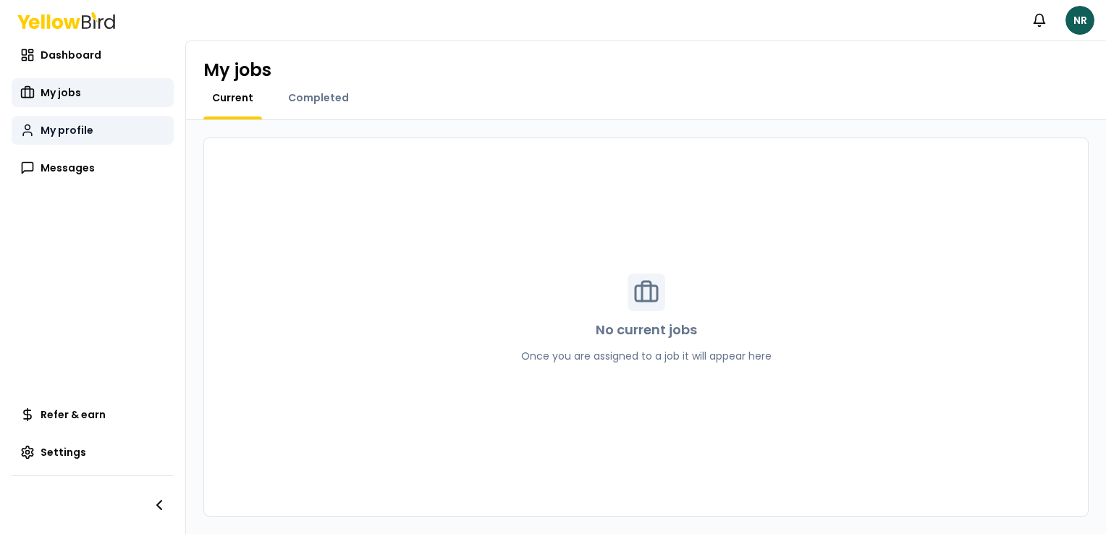
click at [64, 130] on span "My profile" at bounding box center [67, 130] width 53 height 14
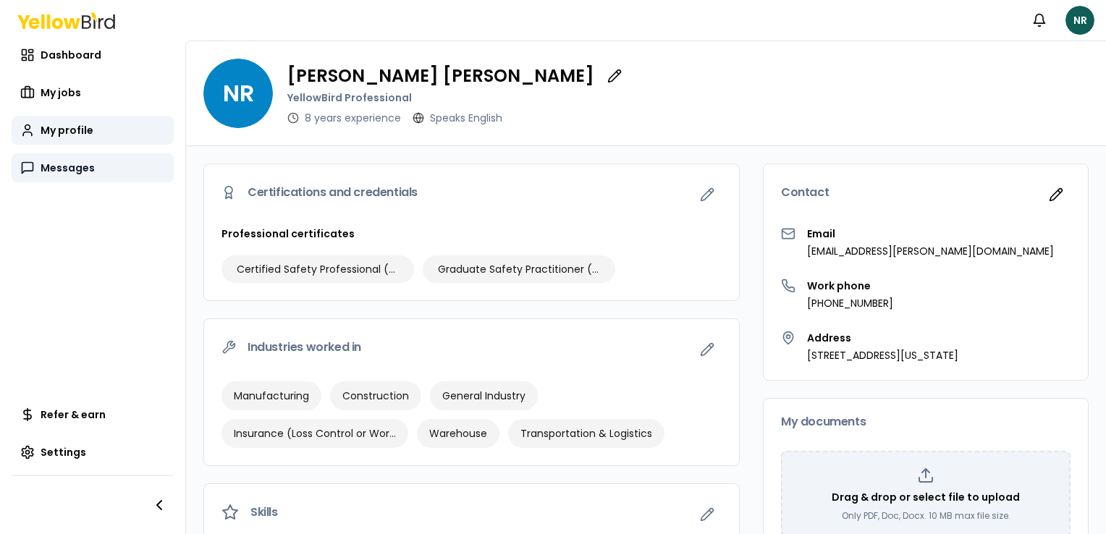
click at [46, 167] on span "Messages" at bounding box center [68, 168] width 54 height 14
